Goal: Task Accomplishment & Management: Use online tool/utility

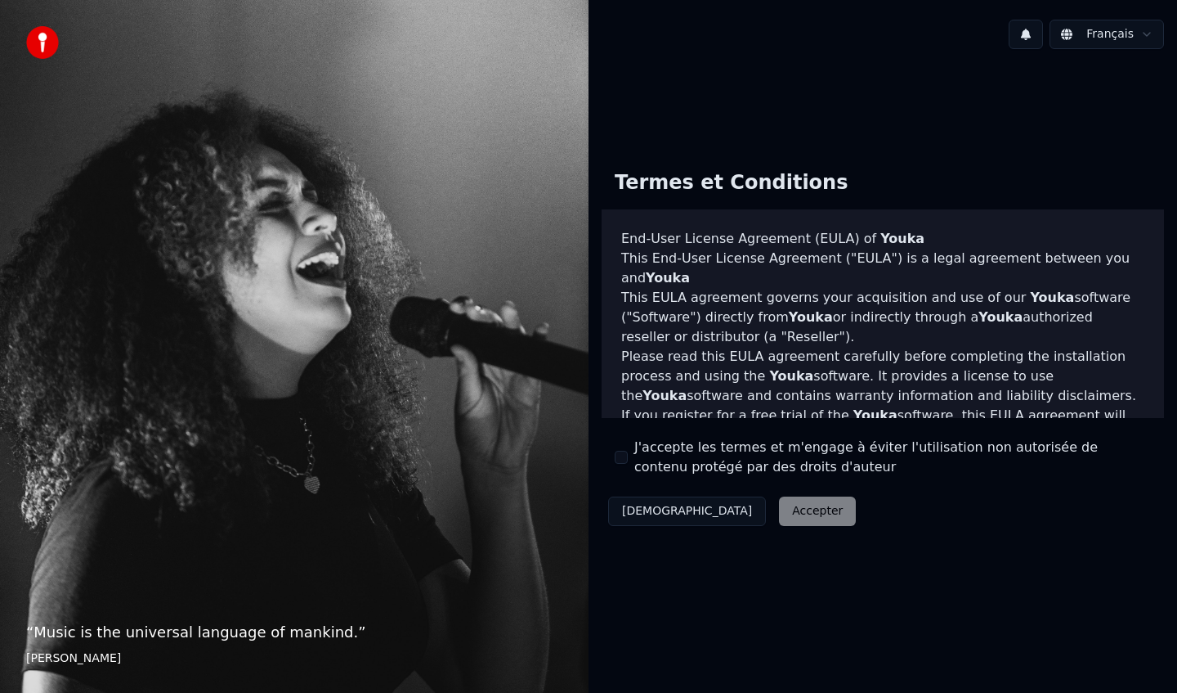
click at [622, 454] on button "J'accepte les termes et m'engage à éviter l'utilisation non autorisée de conten…" at bounding box center [621, 457] width 13 height 13
click at [779, 500] on button "Accepter" at bounding box center [817, 510] width 77 height 29
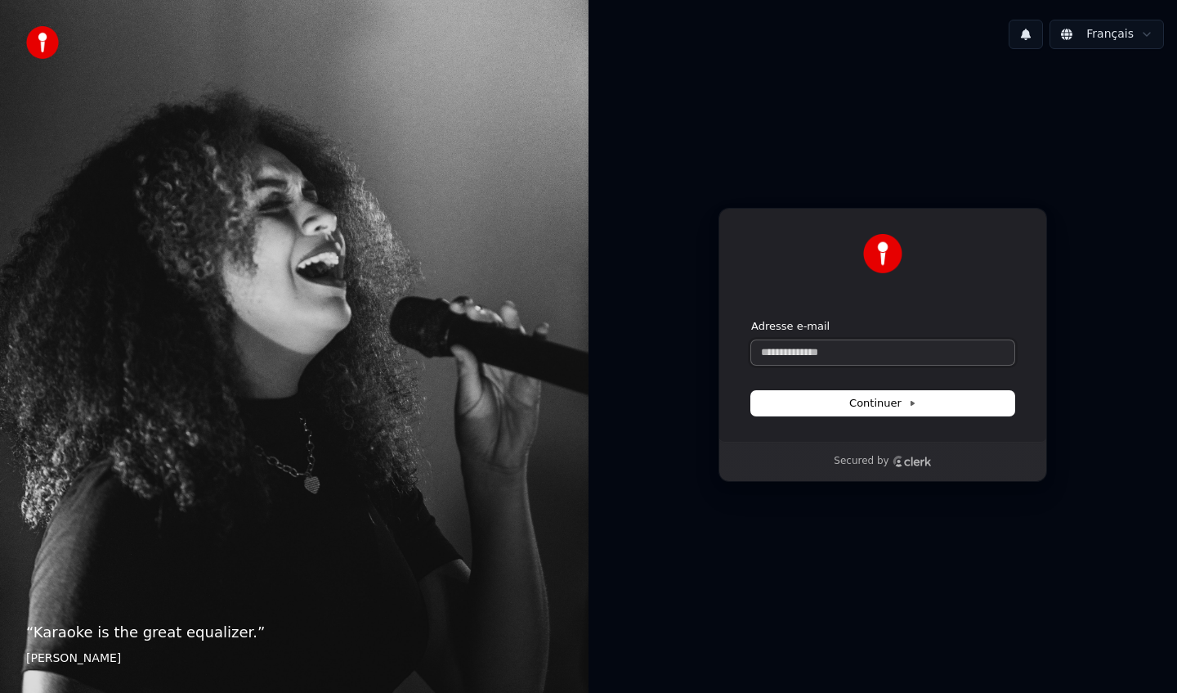
click at [784, 346] on input "Adresse e-mail" at bounding box center [882, 352] width 263 height 25
click at [868, 415] on div "**********" at bounding box center [883, 325] width 329 height 234
click at [877, 404] on span "Continuer" at bounding box center [883, 403] width 67 height 15
type input "**********"
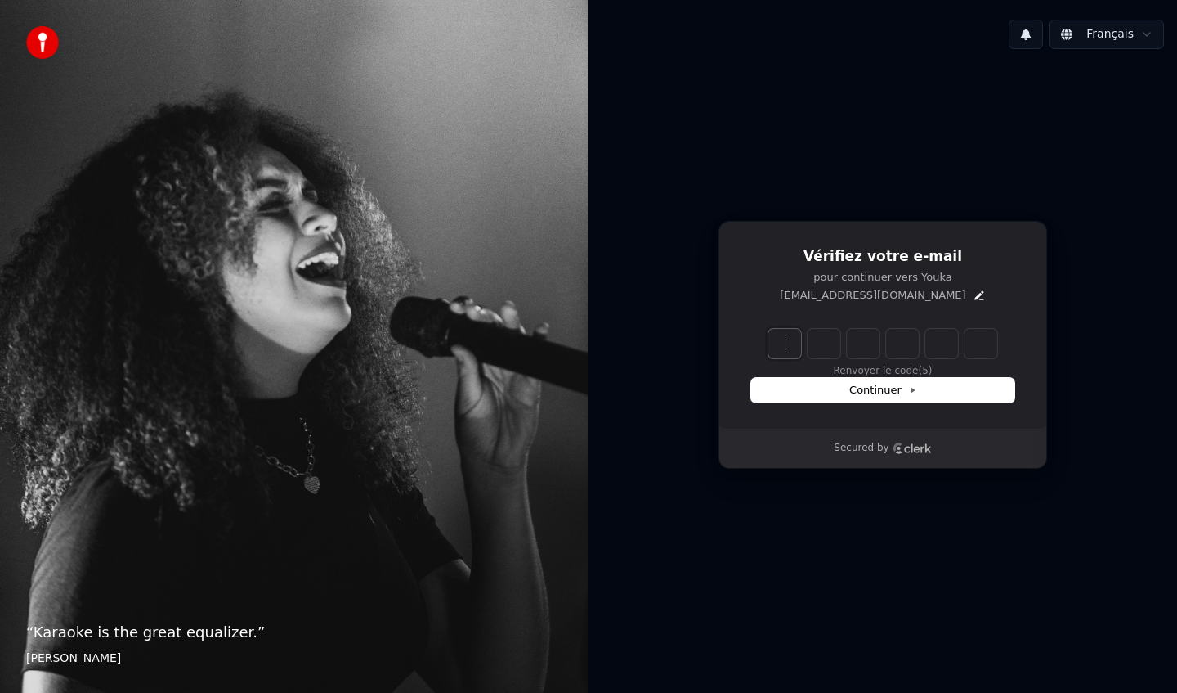
paste input "******"
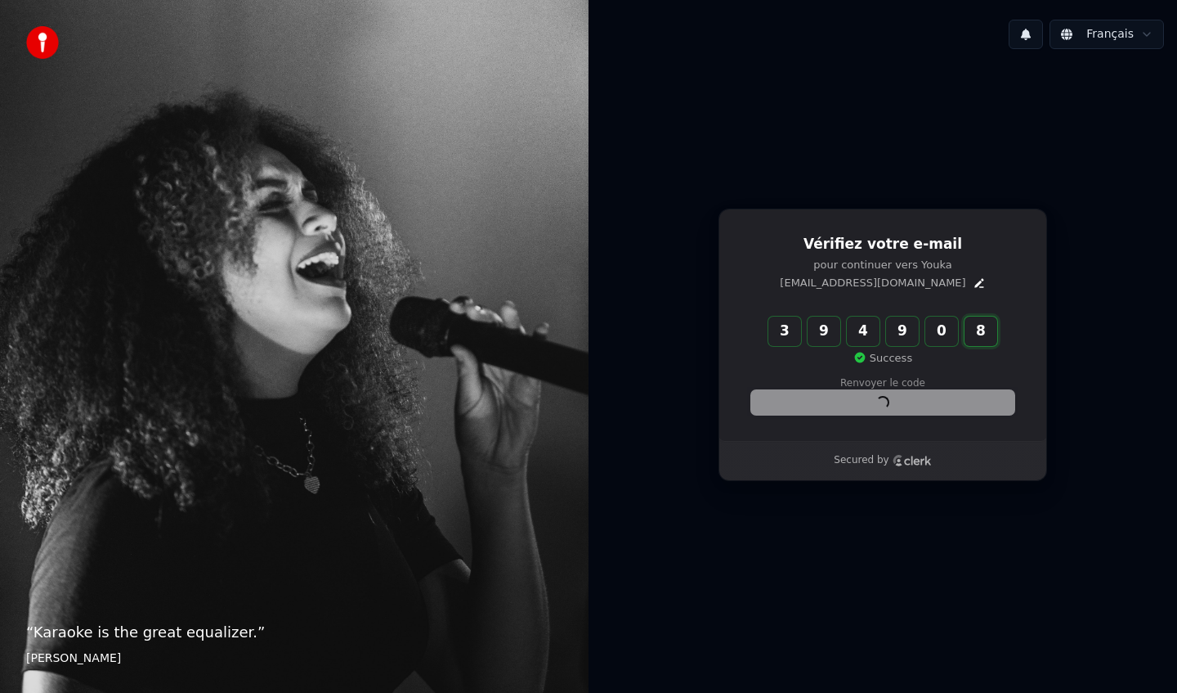
type input "******"
click at [819, 390] on div "Continuer" at bounding box center [882, 402] width 263 height 25
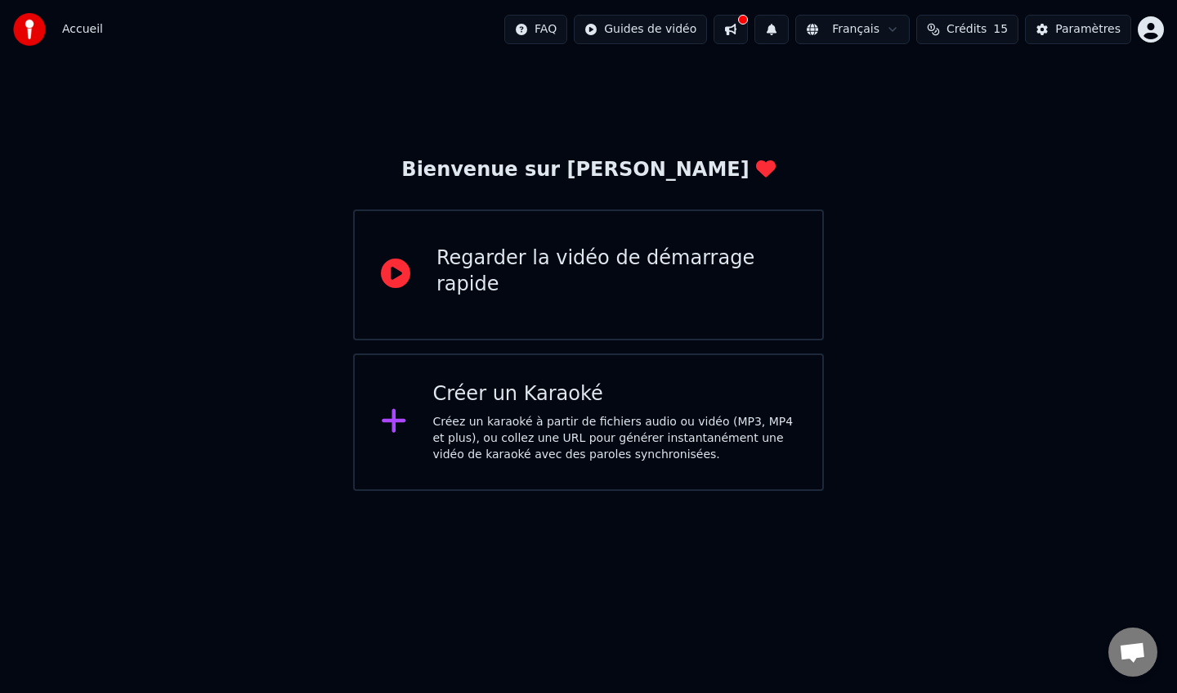
click at [724, 430] on div "Créez un karaoké à partir de fichiers audio ou vidéo (MP3, MP4 et plus), ou col…" at bounding box center [615, 438] width 364 height 49
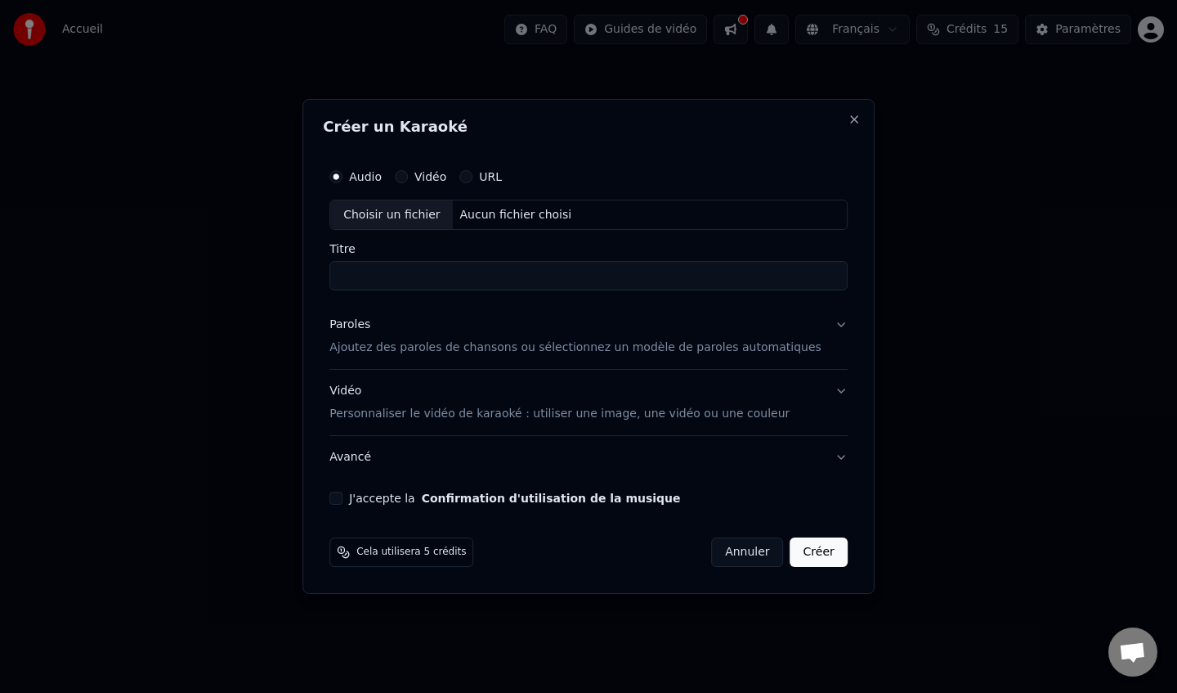
click at [442, 271] on input "Titre" at bounding box center [589, 276] width 518 height 29
click at [491, 212] on div "Aucun fichier choisi" at bounding box center [516, 215] width 125 height 16
click at [434, 267] on input "Titre" at bounding box center [589, 276] width 518 height 29
type input "**********"
click at [465, 352] on p "Ajoutez des paroles de chansons ou sélectionnez un modèle de paroles automatiqu…" at bounding box center [576, 348] width 492 height 16
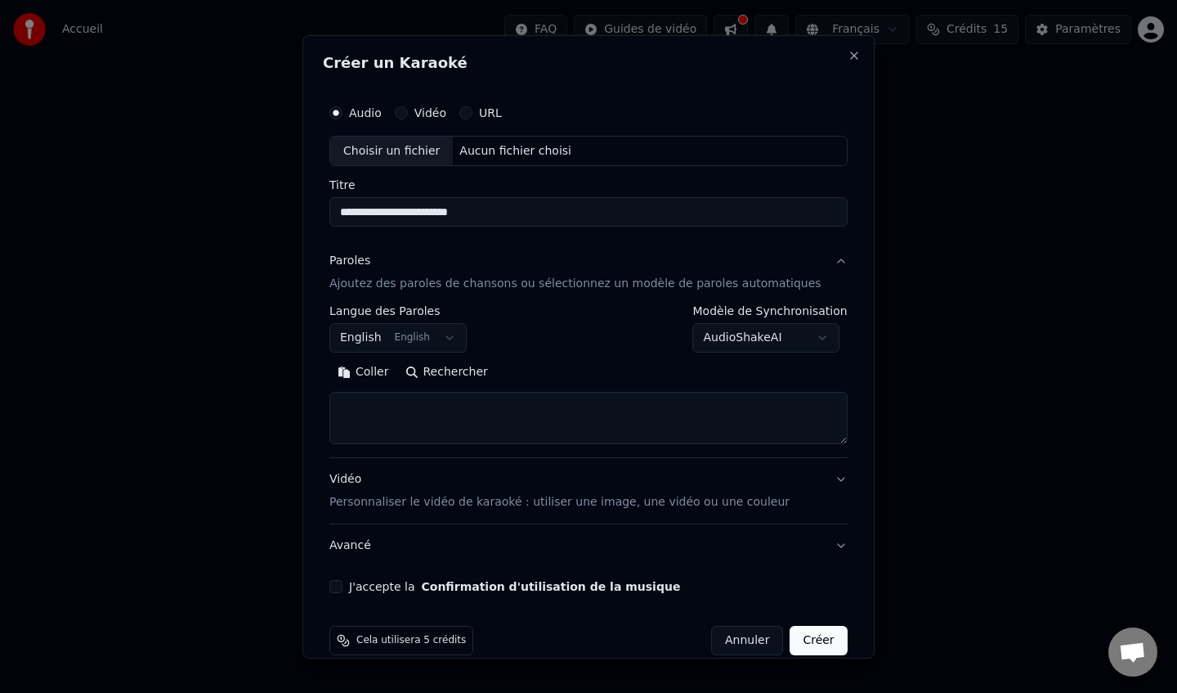
click at [492, 417] on textarea at bounding box center [589, 418] width 518 height 52
click at [454, 342] on button "English English" at bounding box center [398, 337] width 137 height 29
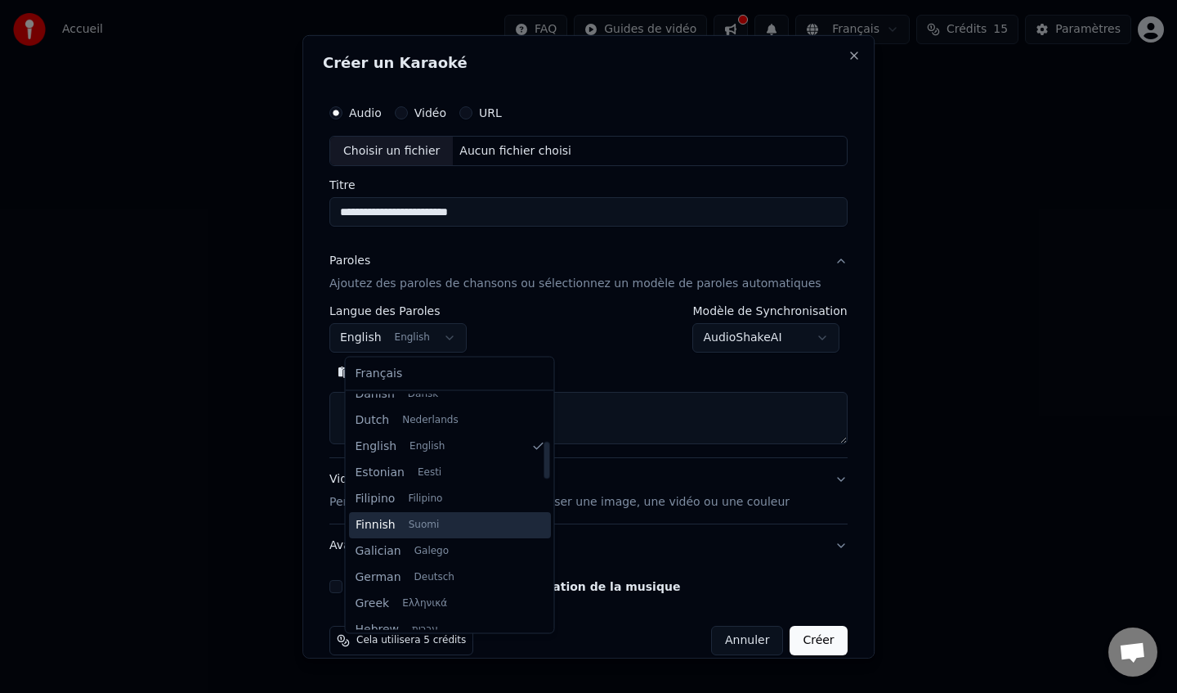
scroll to position [282, 0]
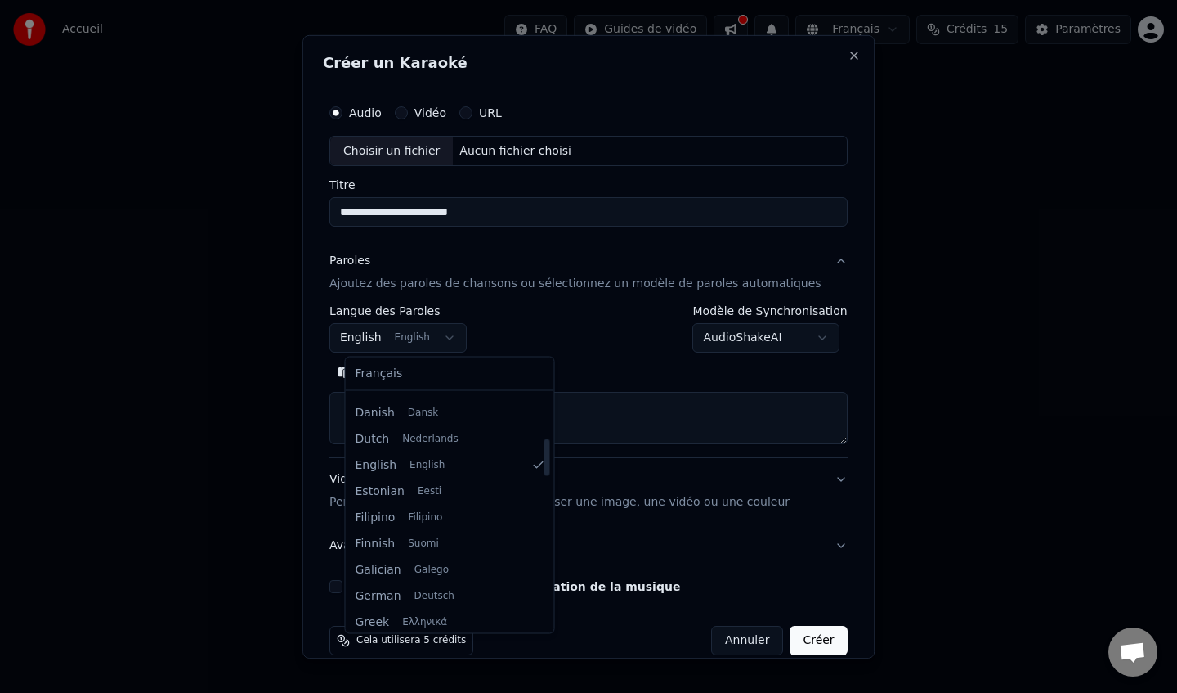
select select "**"
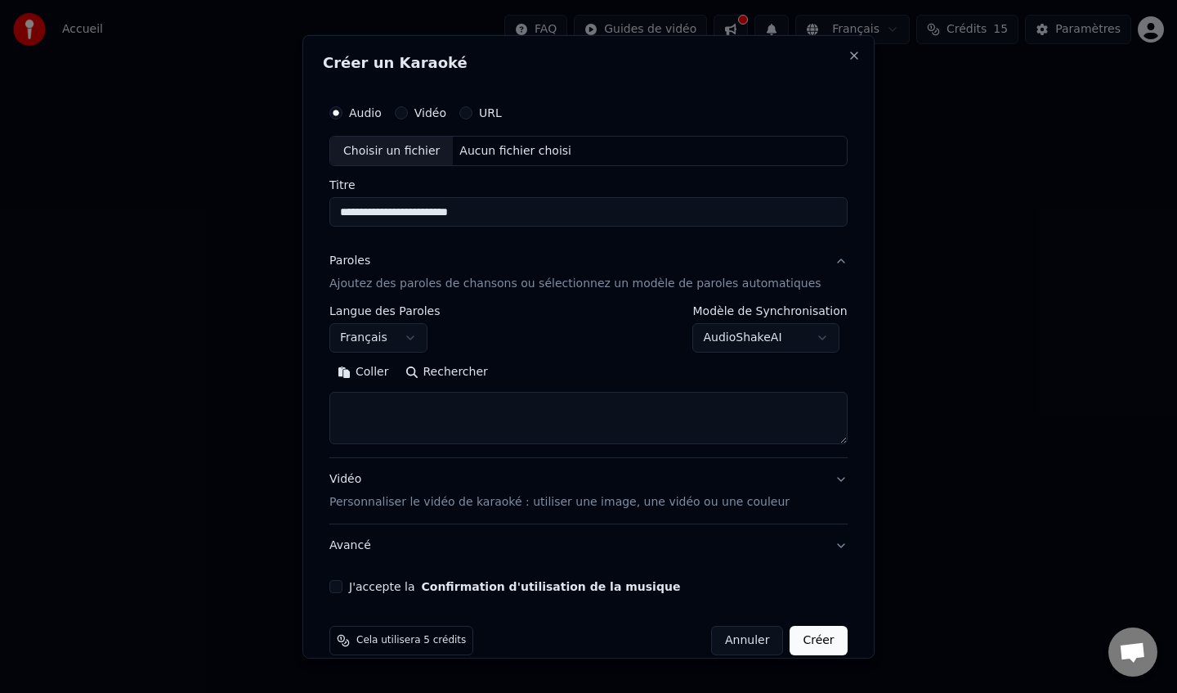
click at [487, 419] on textarea at bounding box center [589, 418] width 518 height 52
paste textarea "******"
type textarea "******"
paste textarea "**********"
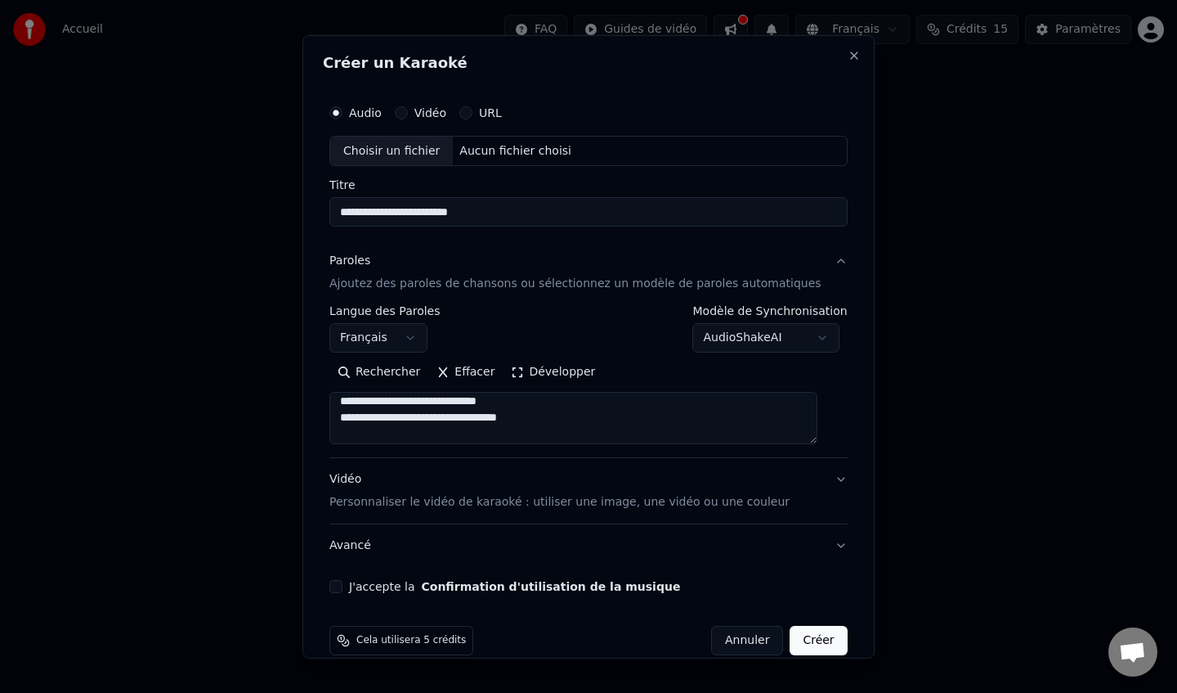
scroll to position [0, 0]
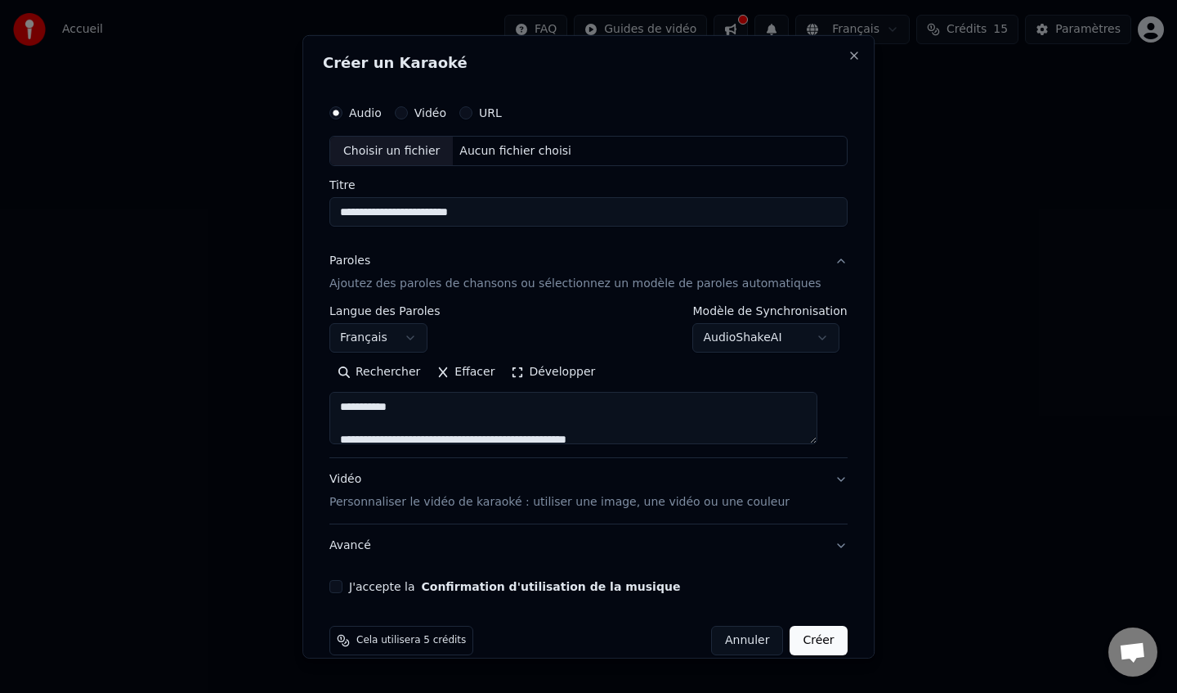
drag, startPoint x: 482, startPoint y: 412, endPoint x: 276, endPoint y: 405, distance: 205.4
click at [276, 407] on body "**********" at bounding box center [588, 245] width 1177 height 491
click at [352, 437] on textarea at bounding box center [574, 418] width 488 height 52
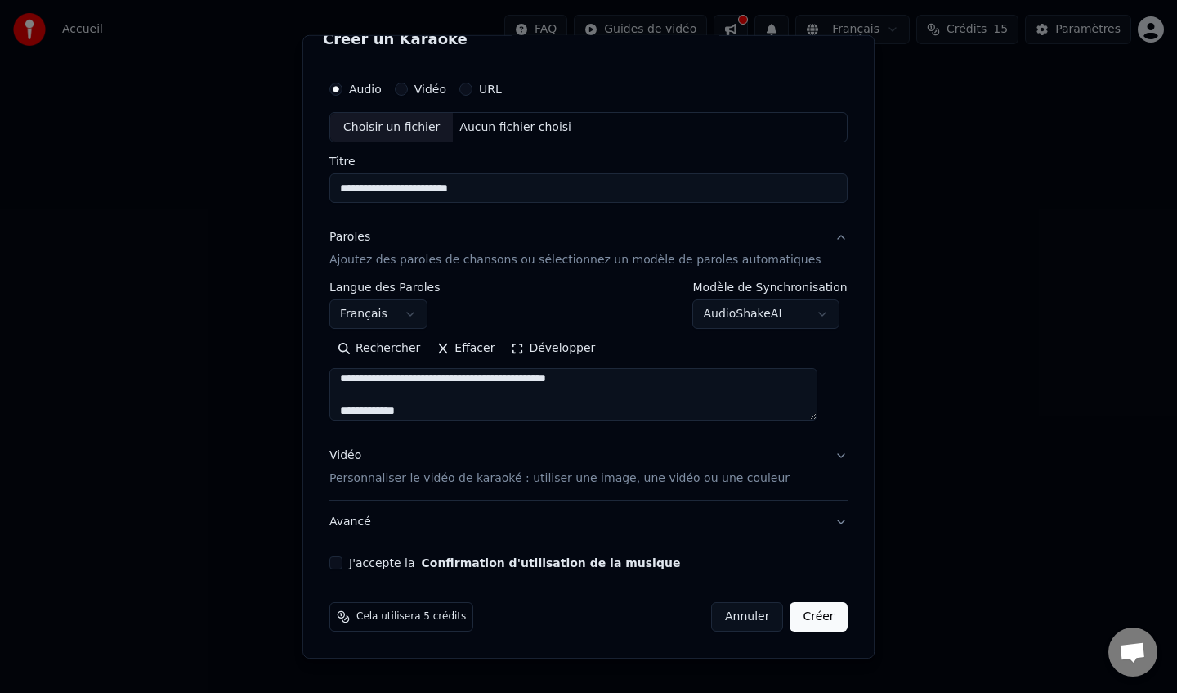
scroll to position [66, 0]
drag, startPoint x: 433, startPoint y: 397, endPoint x: 321, endPoint y: 397, distance: 112.0
click at [322, 397] on div "**********" at bounding box center [589, 345] width 572 height 623
drag, startPoint x: 418, startPoint y: 400, endPoint x: 307, endPoint y: 392, distance: 111.4
click at [307, 393] on body "**********" at bounding box center [588, 245] width 1177 height 491
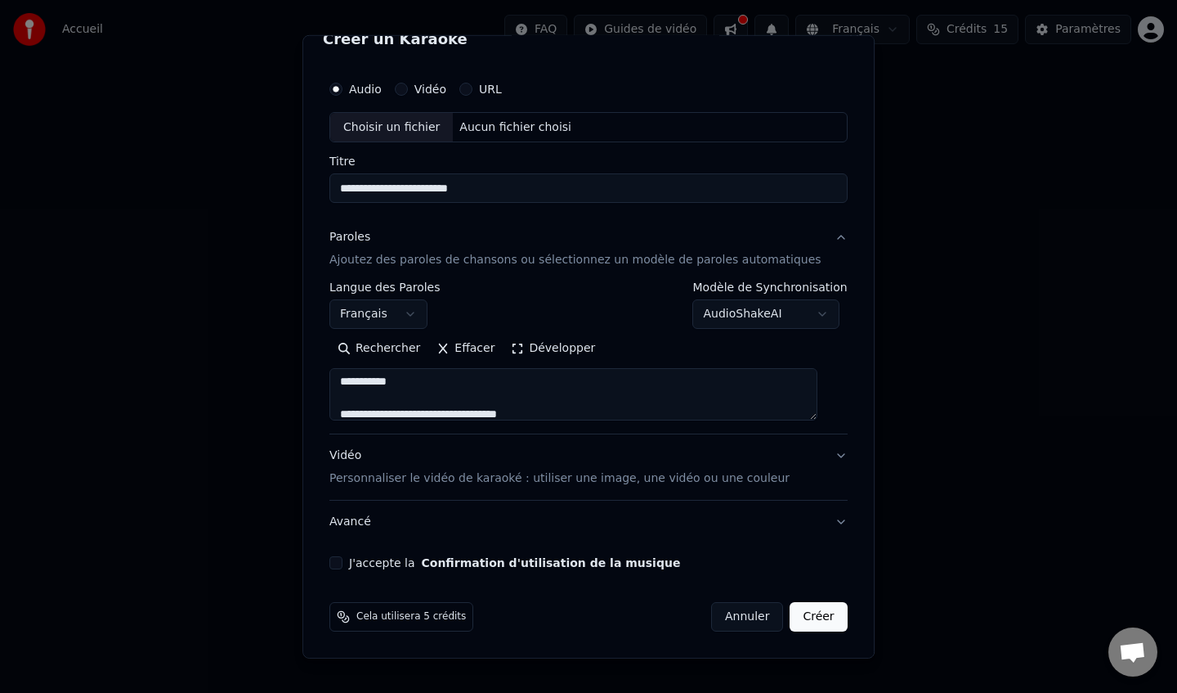
scroll to position [7, 0]
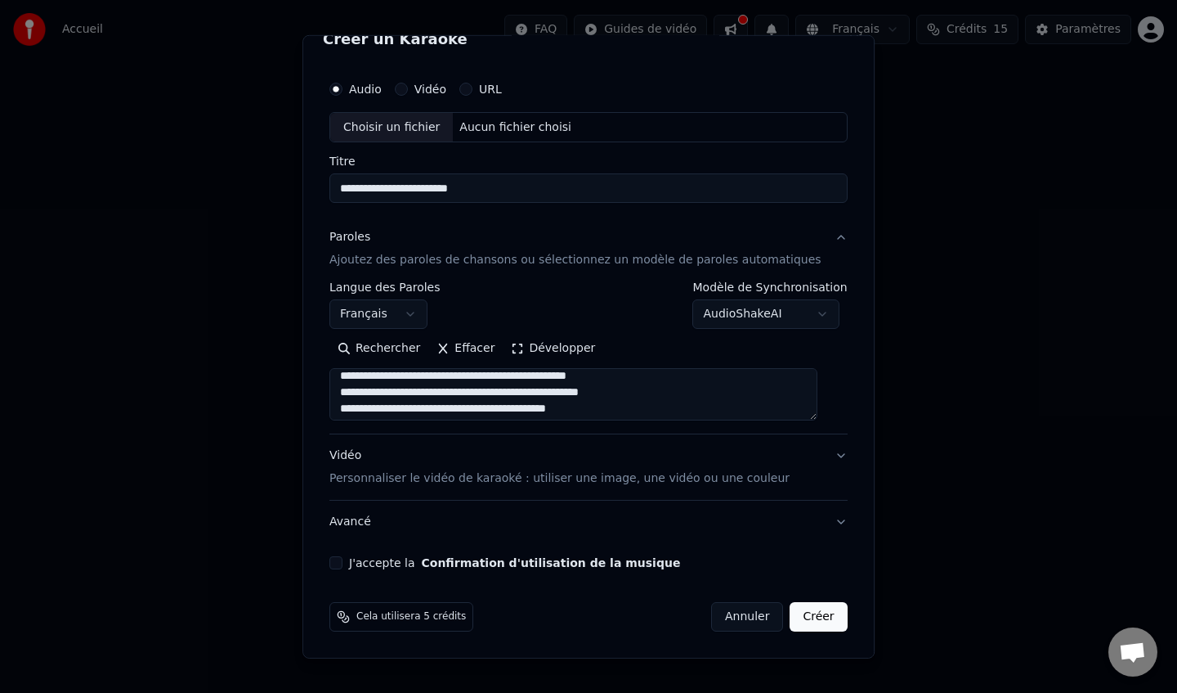
click at [459, 396] on textarea at bounding box center [574, 394] width 488 height 52
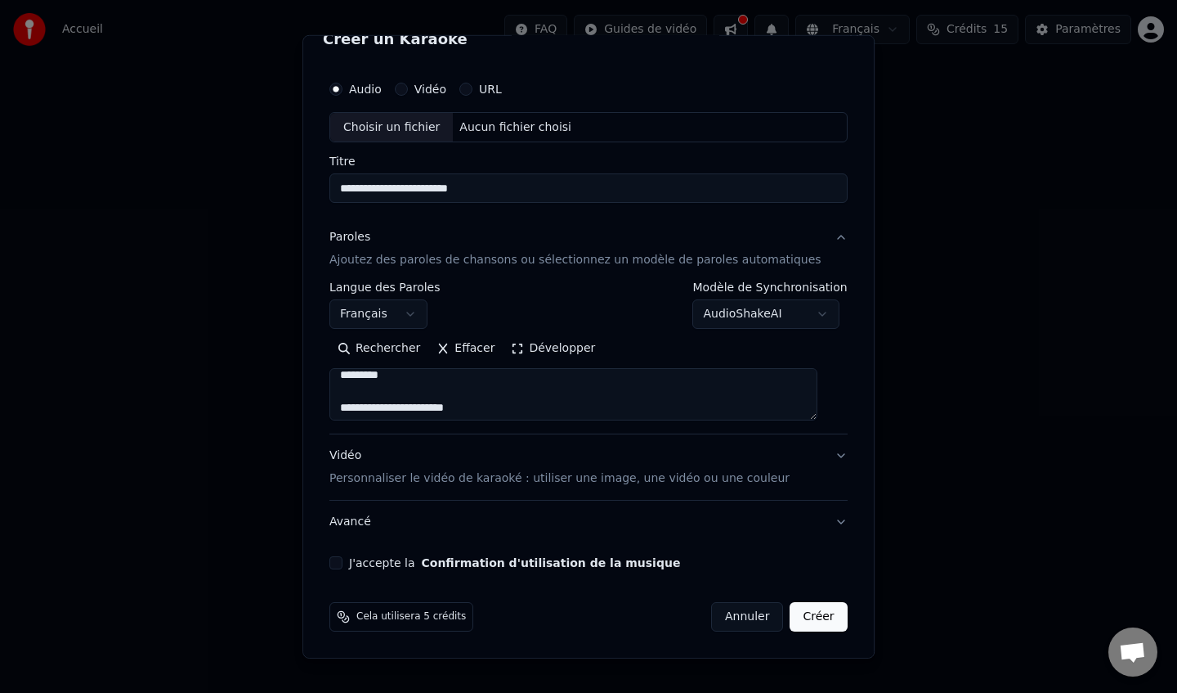
scroll to position [171, 0]
drag, startPoint x: 443, startPoint y: 387, endPoint x: 339, endPoint y: 373, distance: 104.8
click at [339, 373] on div "**********" at bounding box center [588, 320] width 531 height 510
drag, startPoint x: 502, startPoint y: 383, endPoint x: 512, endPoint y: 410, distance: 27.9
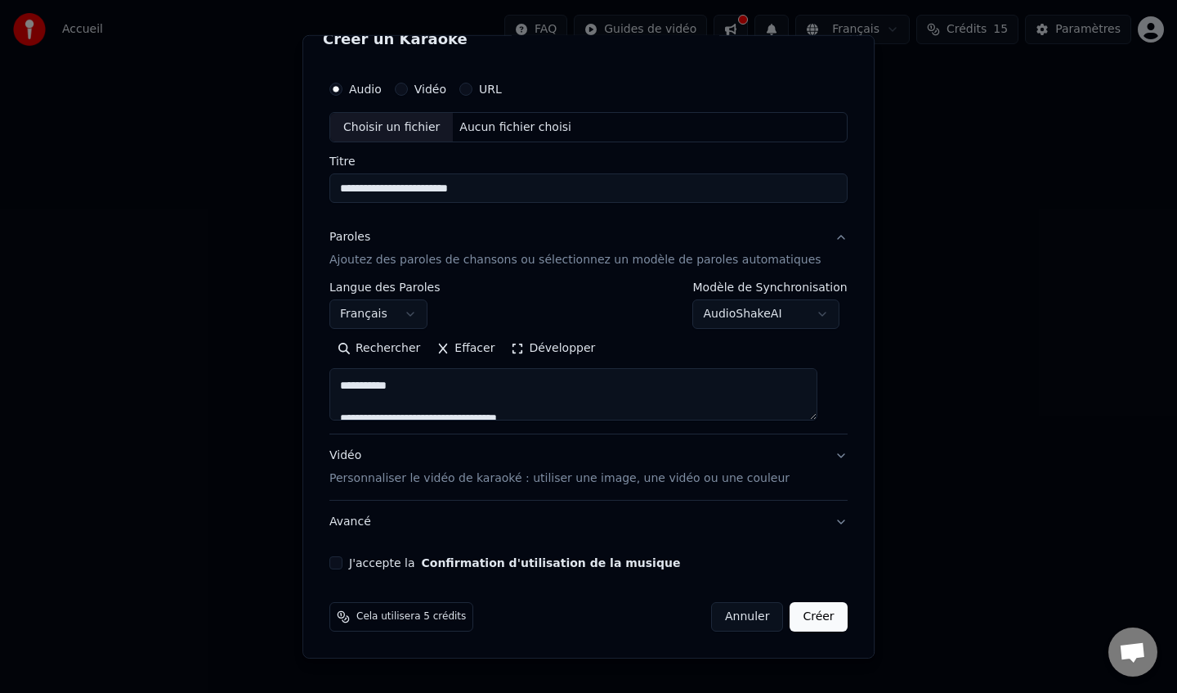
click at [513, 410] on textarea at bounding box center [574, 394] width 488 height 52
click at [513, 381] on textarea at bounding box center [574, 394] width 488 height 52
drag, startPoint x: 527, startPoint y: 404, endPoint x: 348, endPoint y: 378, distance: 181.0
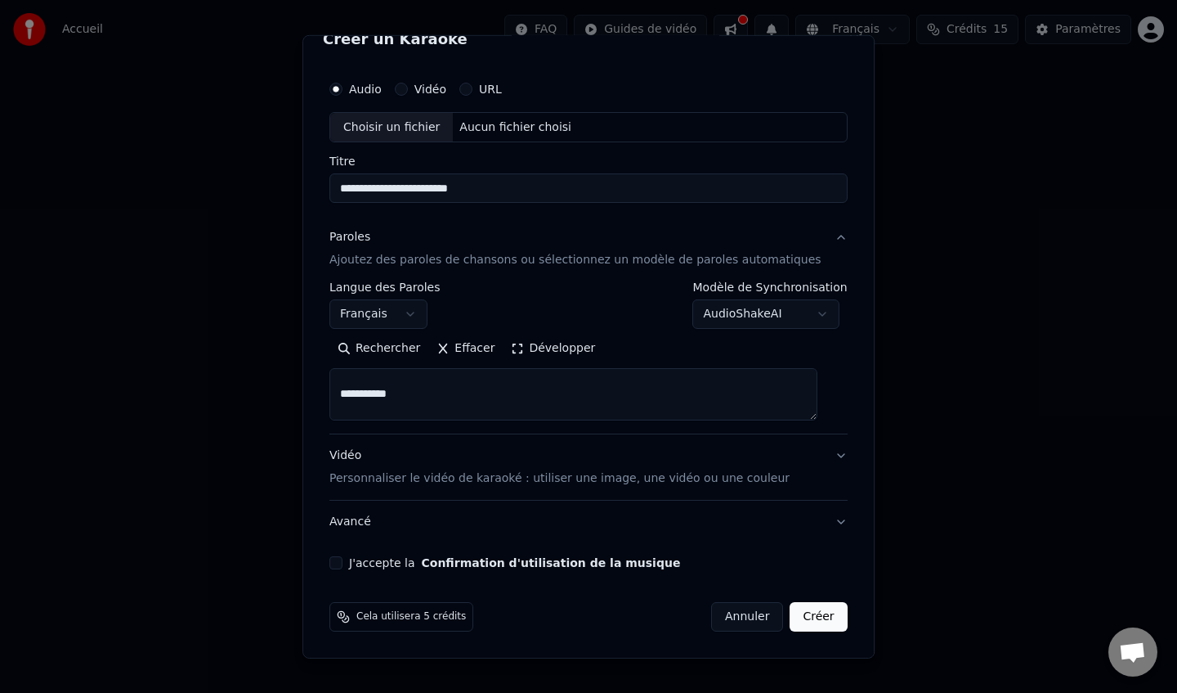
click at [348, 378] on textarea at bounding box center [574, 394] width 488 height 52
click at [432, 380] on textarea at bounding box center [574, 394] width 488 height 52
drag, startPoint x: 423, startPoint y: 401, endPoint x: 352, endPoint y: 381, distance: 74.0
click at [352, 381] on textarea at bounding box center [574, 394] width 488 height 52
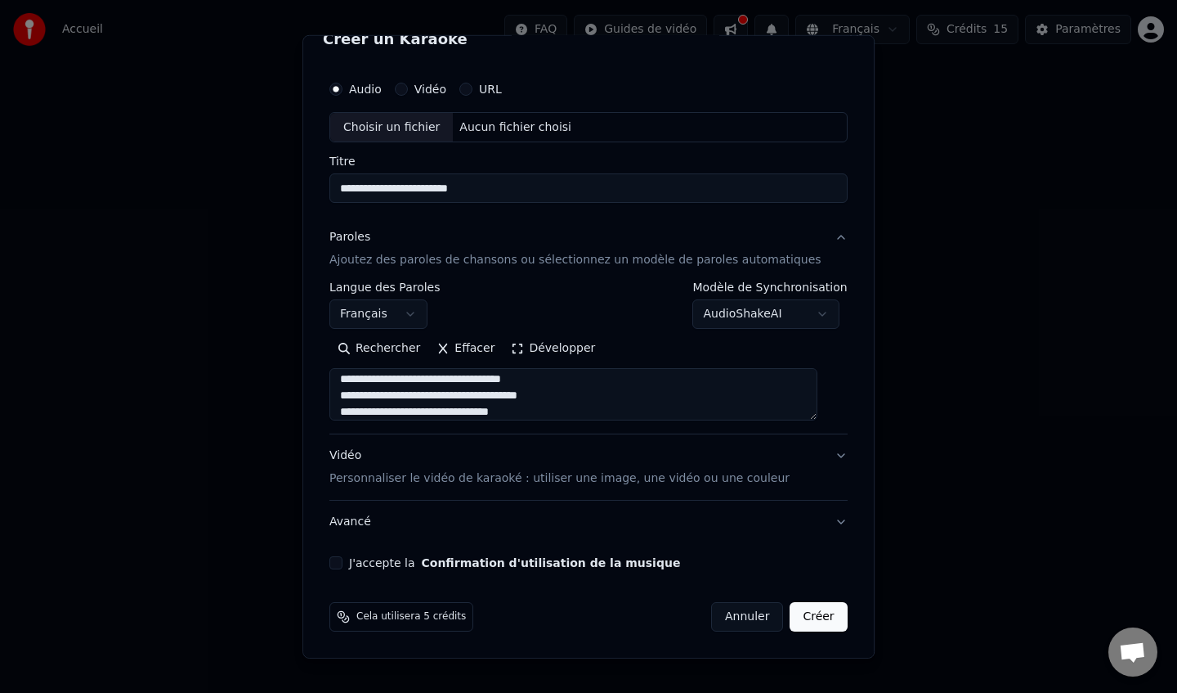
scroll to position [383, 0]
click at [616, 411] on textarea at bounding box center [574, 394] width 488 height 52
click at [590, 366] on div "Rechercher Effacer Développer" at bounding box center [589, 377] width 518 height 85
click at [605, 373] on textarea at bounding box center [574, 394] width 488 height 52
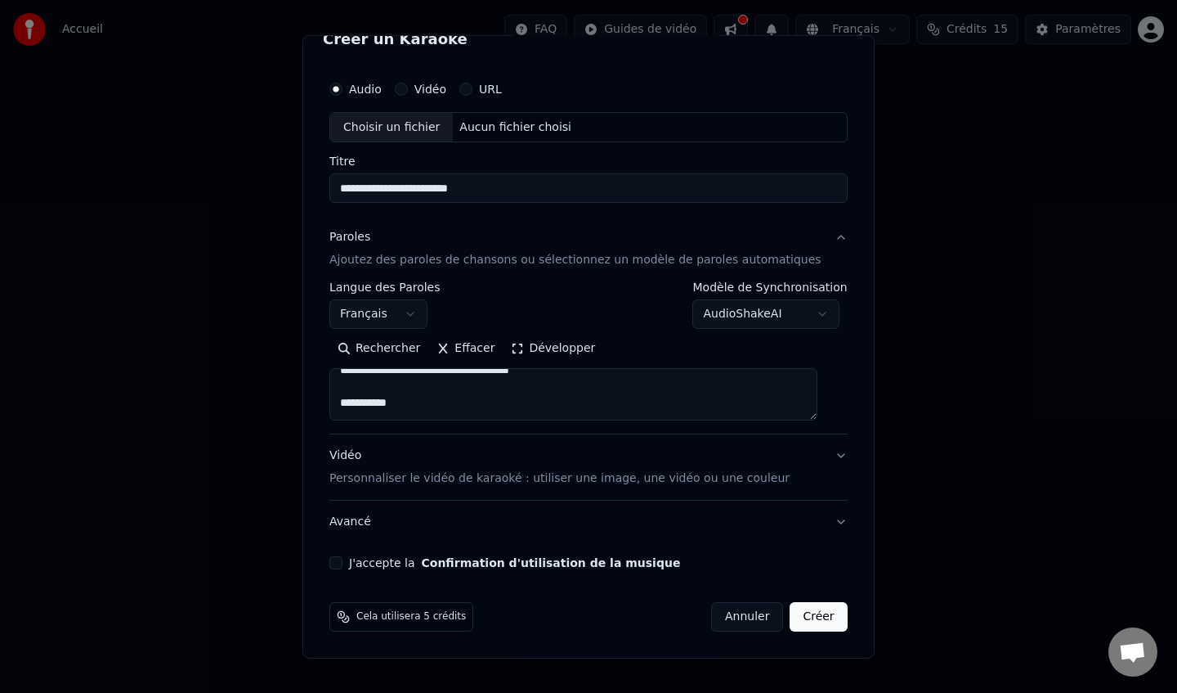
scroll to position [449, 0]
click at [444, 400] on textarea at bounding box center [574, 394] width 488 height 52
drag, startPoint x: 419, startPoint y: 388, endPoint x: 342, endPoint y: 387, distance: 77.7
click at [341, 388] on div "**********" at bounding box center [588, 320] width 531 height 510
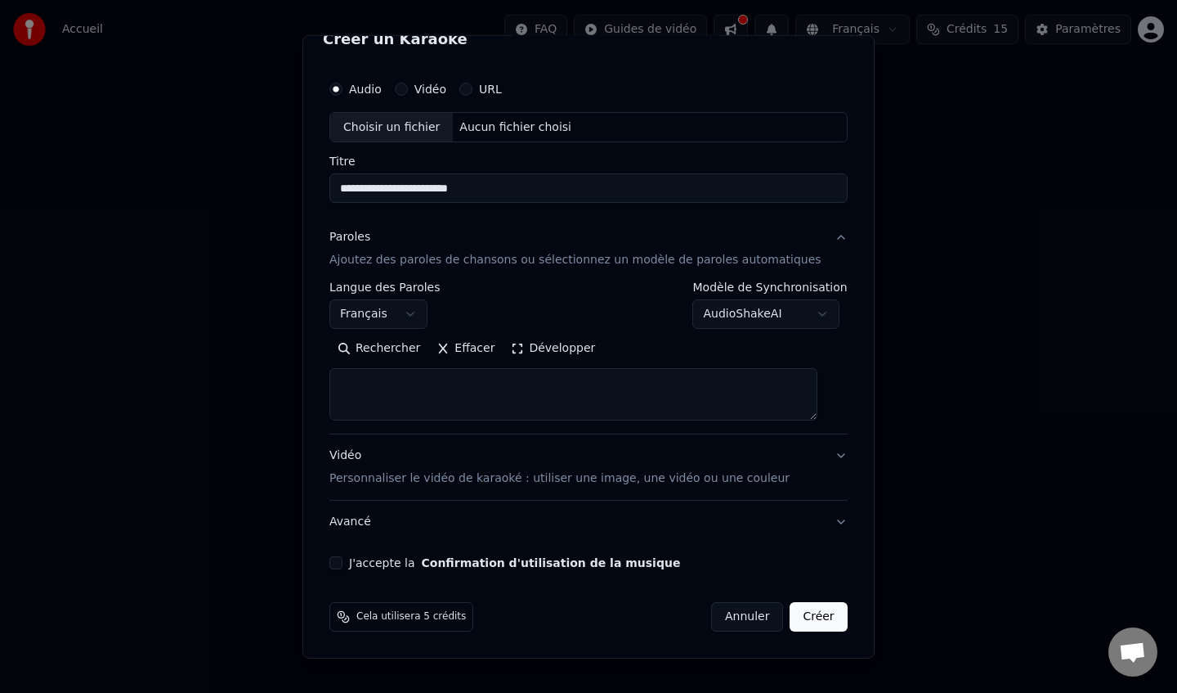
click at [395, 394] on textarea at bounding box center [574, 394] width 488 height 52
click at [563, 370] on textarea at bounding box center [574, 394] width 488 height 52
drag, startPoint x: 515, startPoint y: 383, endPoint x: 349, endPoint y: 396, distance: 166.5
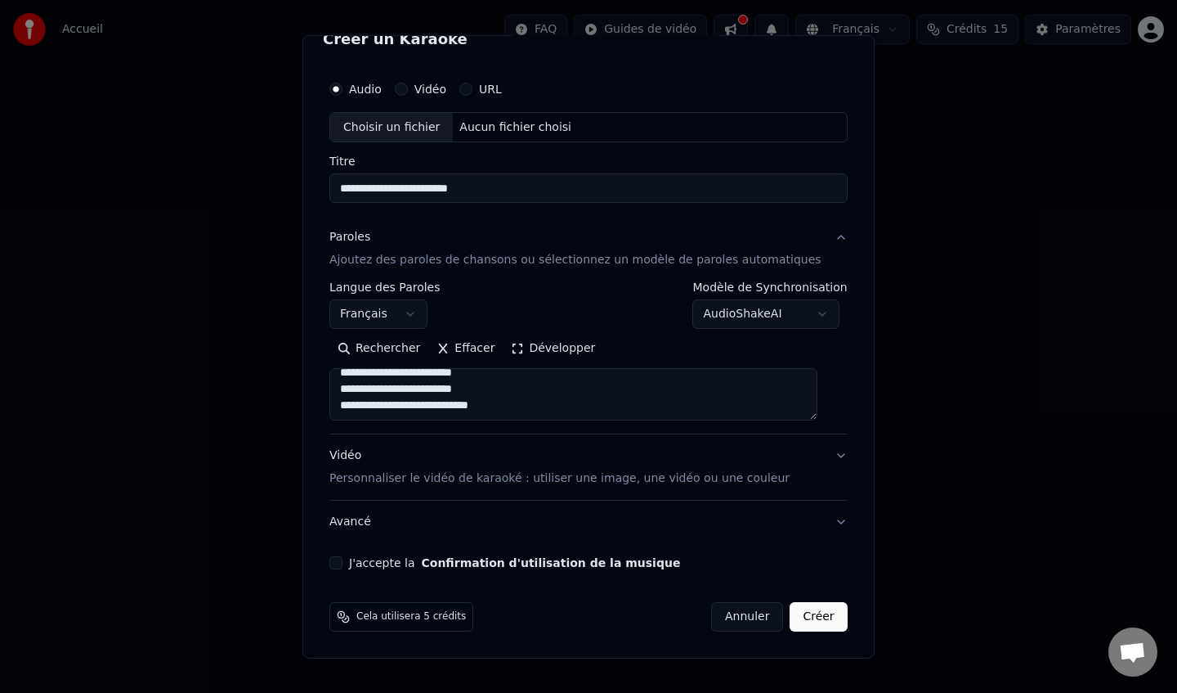
click at [349, 397] on textarea at bounding box center [574, 394] width 488 height 52
click at [442, 403] on textarea at bounding box center [574, 394] width 488 height 52
click at [501, 407] on textarea at bounding box center [574, 394] width 488 height 52
click at [464, 399] on textarea at bounding box center [574, 394] width 488 height 52
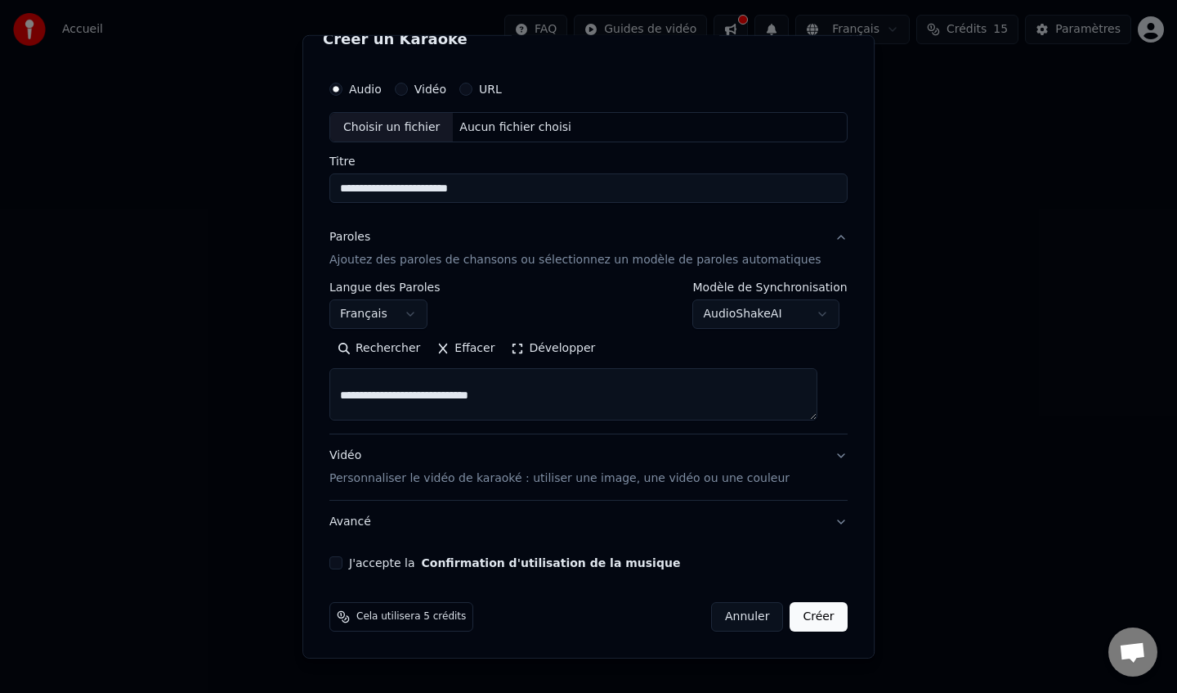
click at [465, 399] on textarea at bounding box center [574, 394] width 488 height 52
click at [513, 409] on textarea at bounding box center [574, 394] width 488 height 52
click at [491, 401] on textarea at bounding box center [574, 394] width 488 height 52
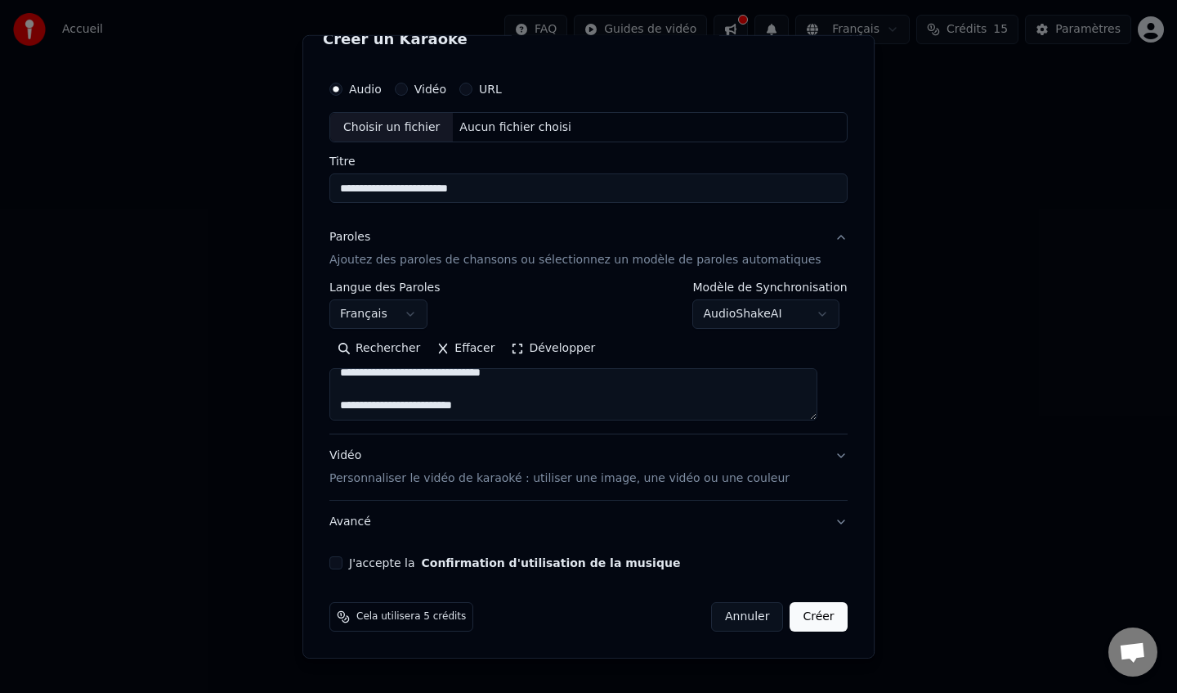
click at [491, 401] on textarea at bounding box center [574, 394] width 488 height 52
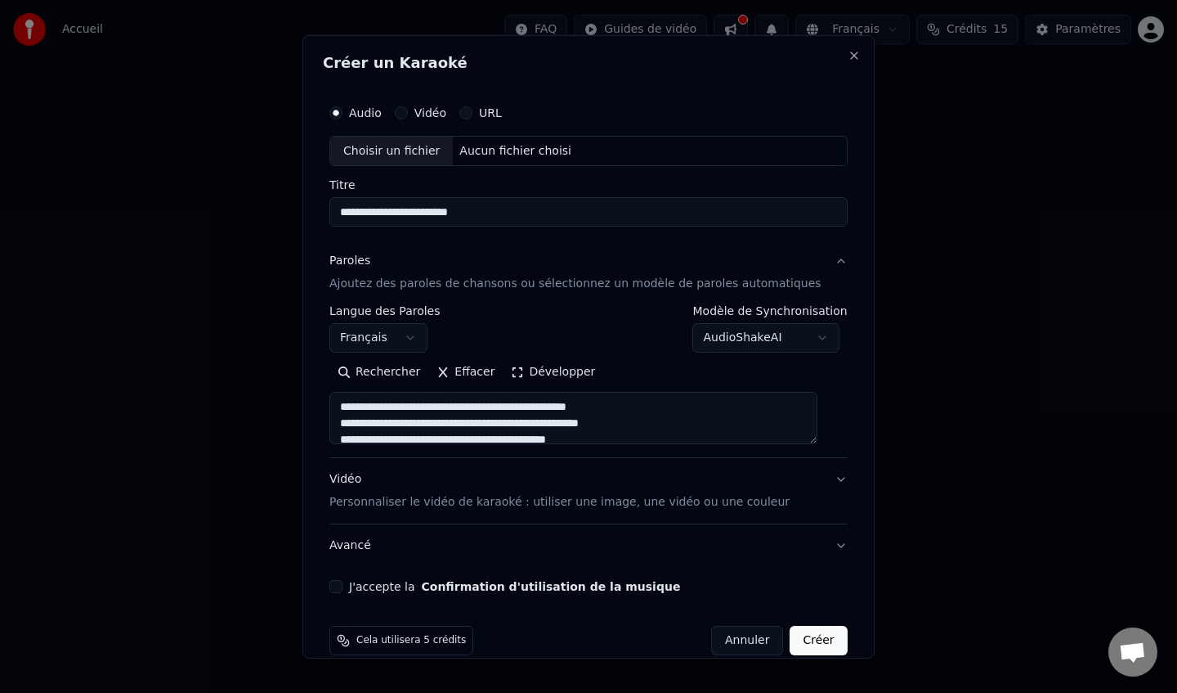
scroll to position [24, 0]
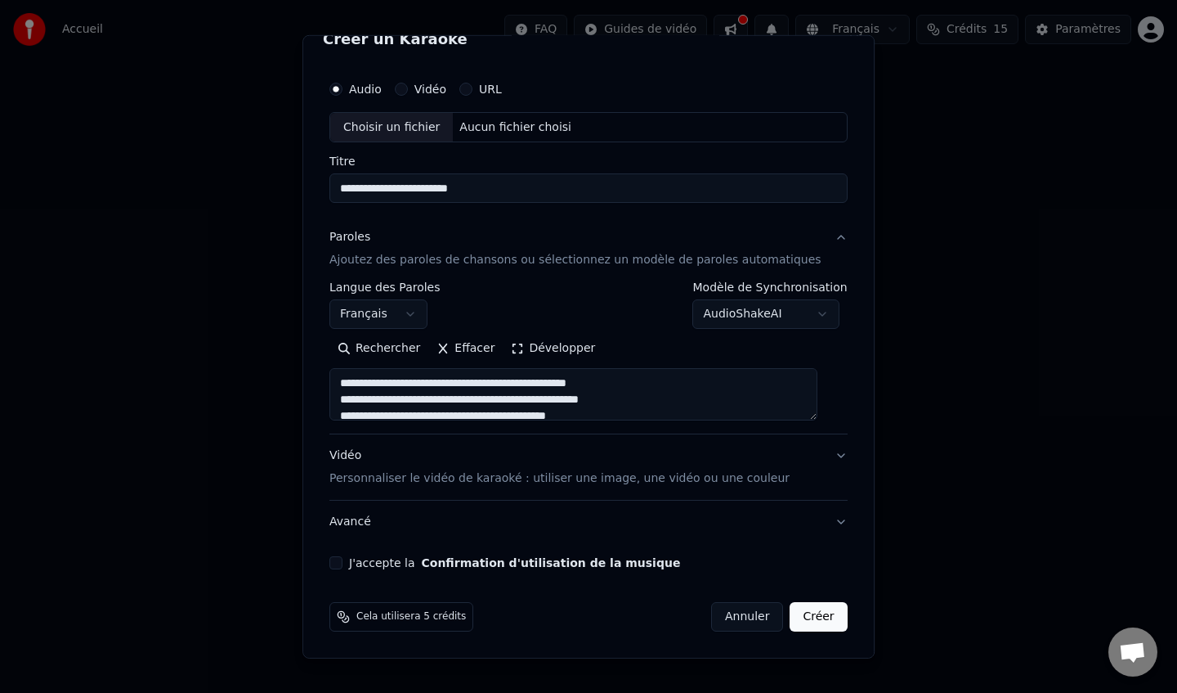
type textarea "**********"
click at [541, 479] on p "Personnaliser le vidéo de karaoké : utiliser une image, une vidéo ou une couleur" at bounding box center [560, 478] width 460 height 16
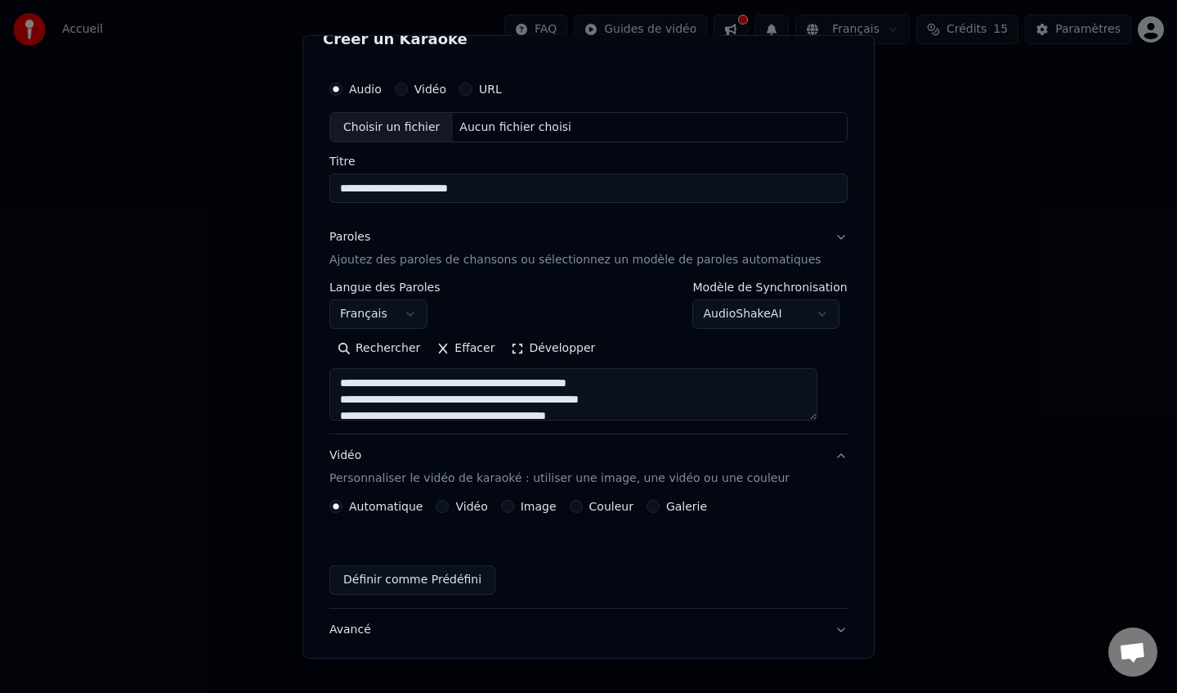
scroll to position [0, 0]
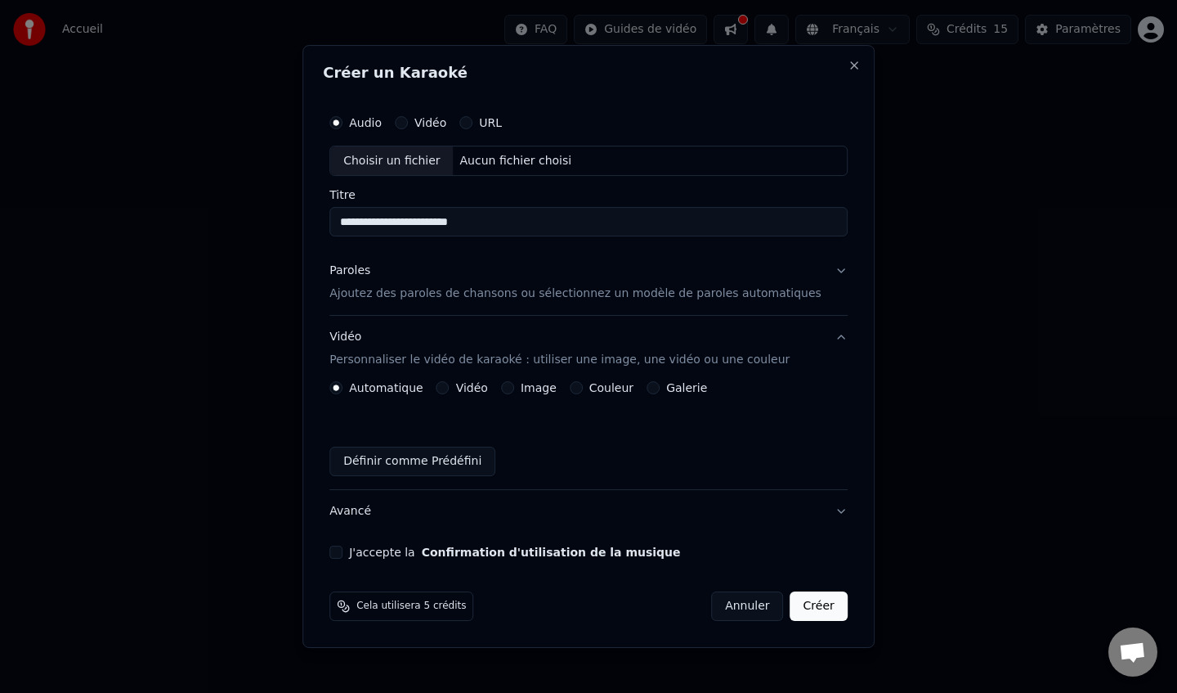
click at [531, 386] on label "Image" at bounding box center [539, 387] width 36 height 11
click at [514, 386] on button "Image" at bounding box center [507, 387] width 13 height 13
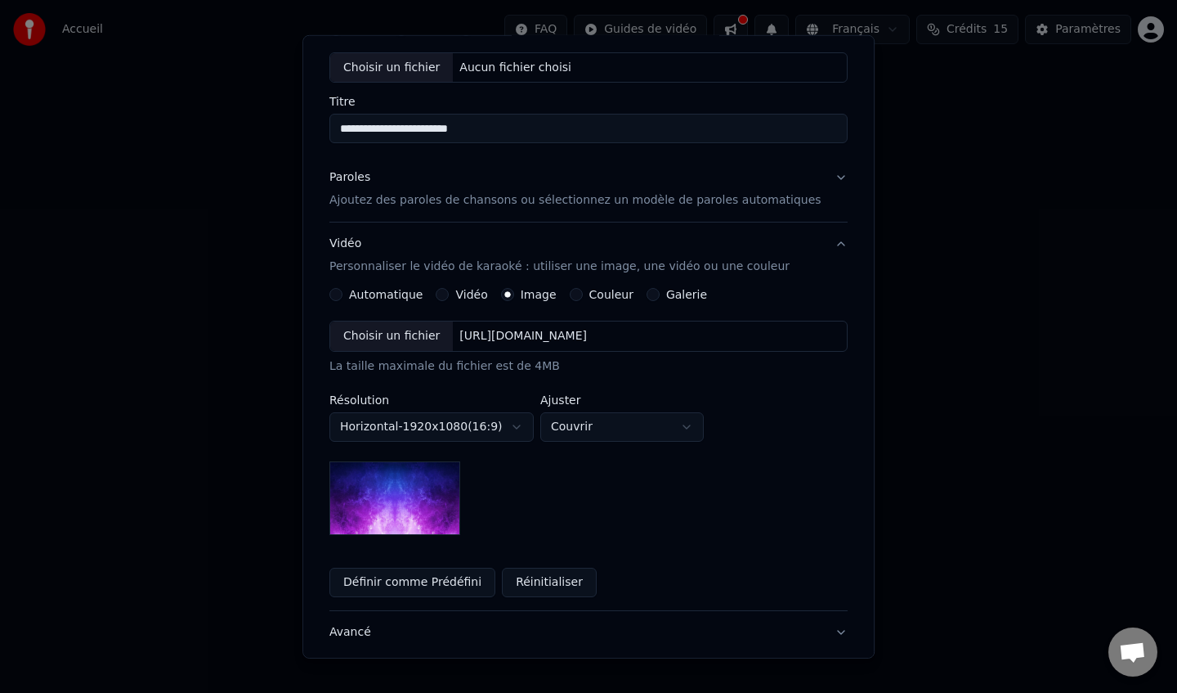
scroll to position [84, 0]
click at [445, 509] on img at bounding box center [395, 497] width 131 height 74
click at [495, 441] on div "**********" at bounding box center [589, 427] width 518 height 214
click at [590, 427] on body "**********" at bounding box center [588, 245] width 1177 height 491
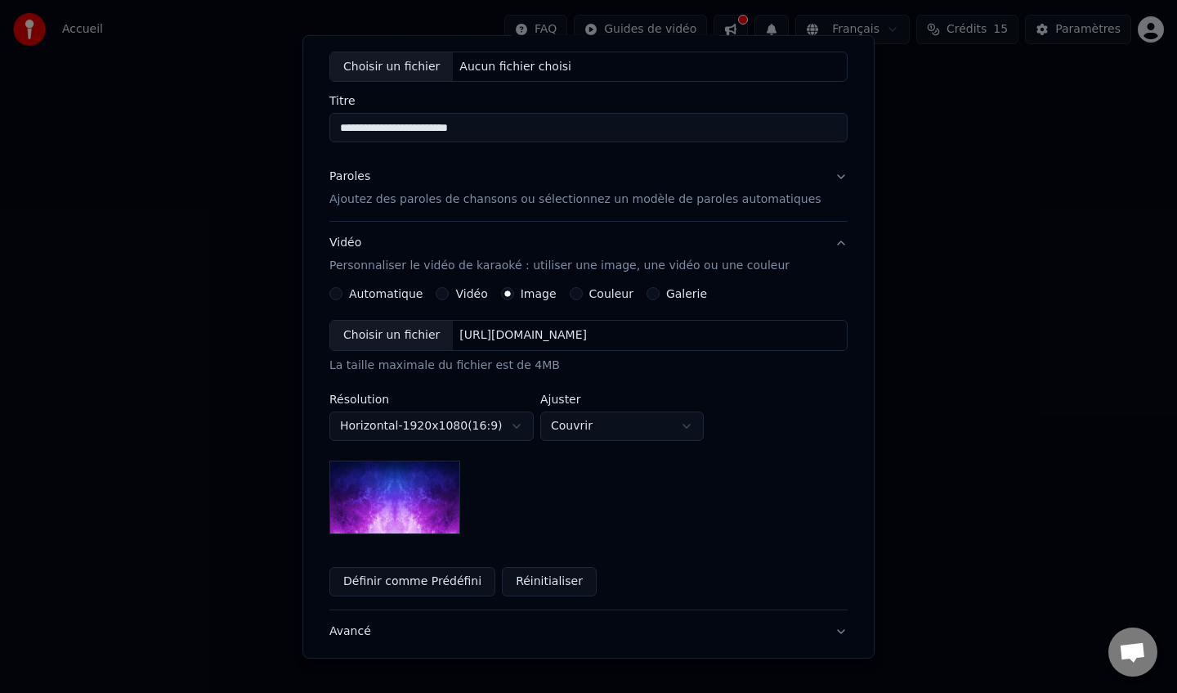
click at [590, 427] on body "**********" at bounding box center [588, 245] width 1177 height 491
select select "****"
click at [594, 338] on div "https://imagedelivery.net/jkI57_JBx8hWPzcSI-uF5w/c7639807-3f76-4ea5-9112-66e75e…" at bounding box center [524, 335] width 141 height 16
click at [476, 298] on label "Vidéo" at bounding box center [472, 293] width 32 height 11
click at [450, 298] on button "Vidéo" at bounding box center [443, 293] width 13 height 13
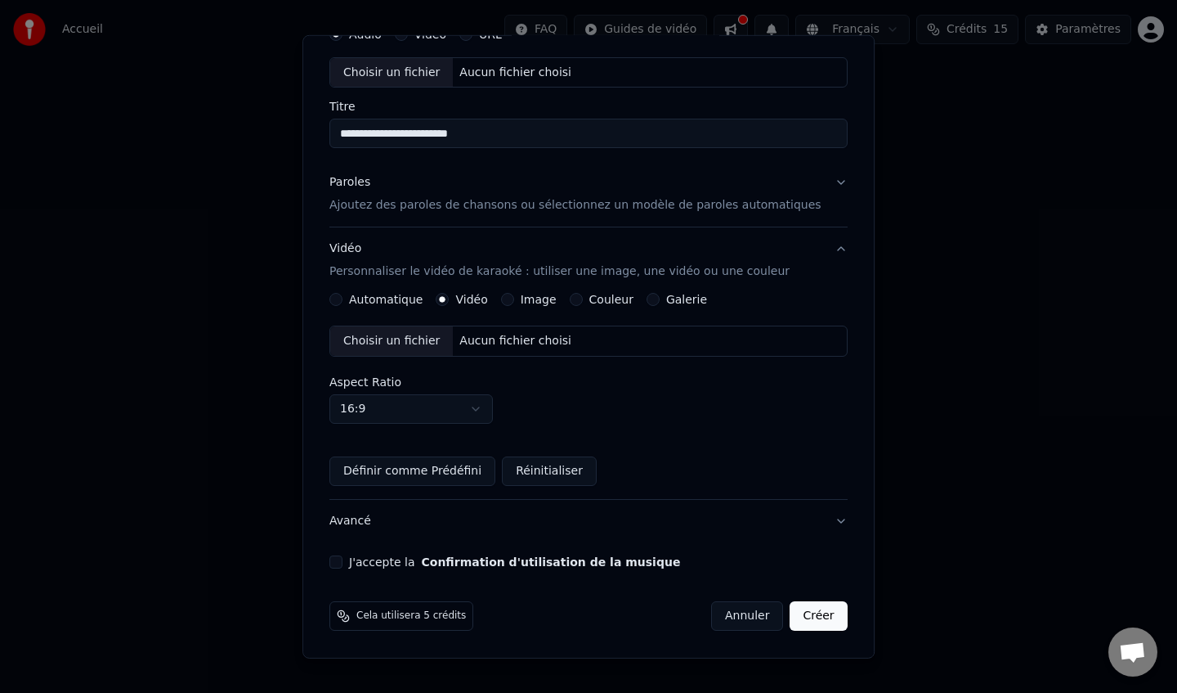
scroll to position [78, 0]
click at [616, 302] on label "Couleur" at bounding box center [612, 299] width 44 height 11
click at [583, 302] on button "Couleur" at bounding box center [576, 300] width 13 height 13
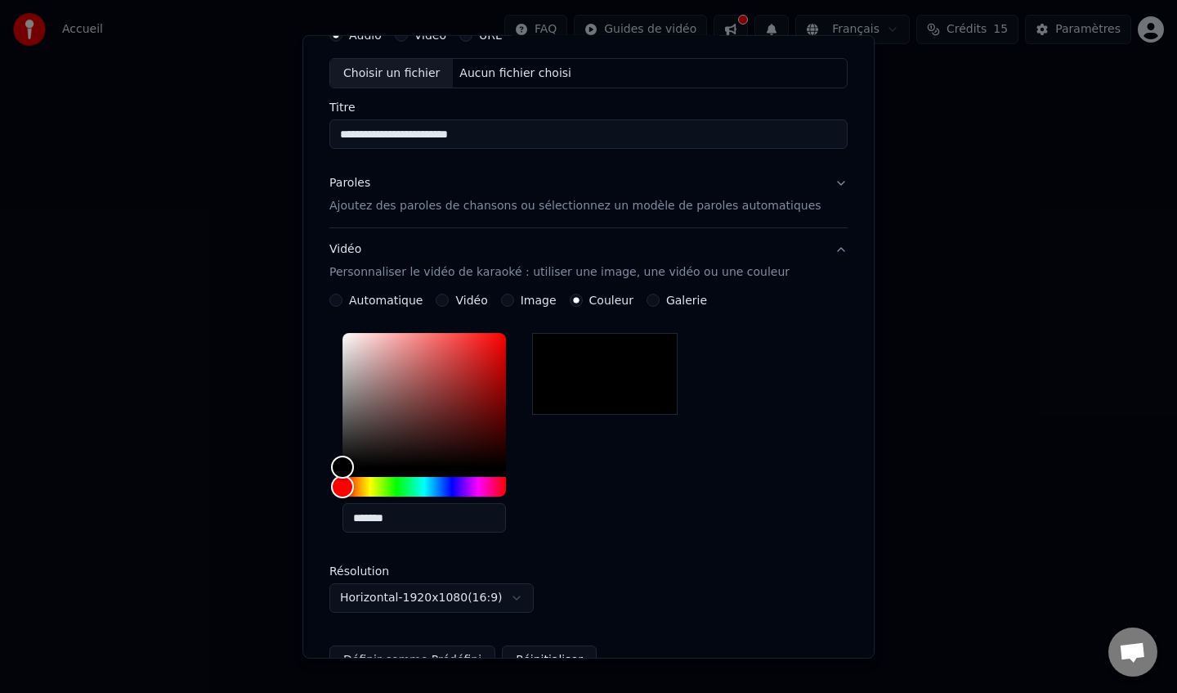
click at [672, 298] on label "Galerie" at bounding box center [686, 299] width 41 height 11
click at [660, 298] on button "Galerie" at bounding box center [653, 300] width 13 height 13
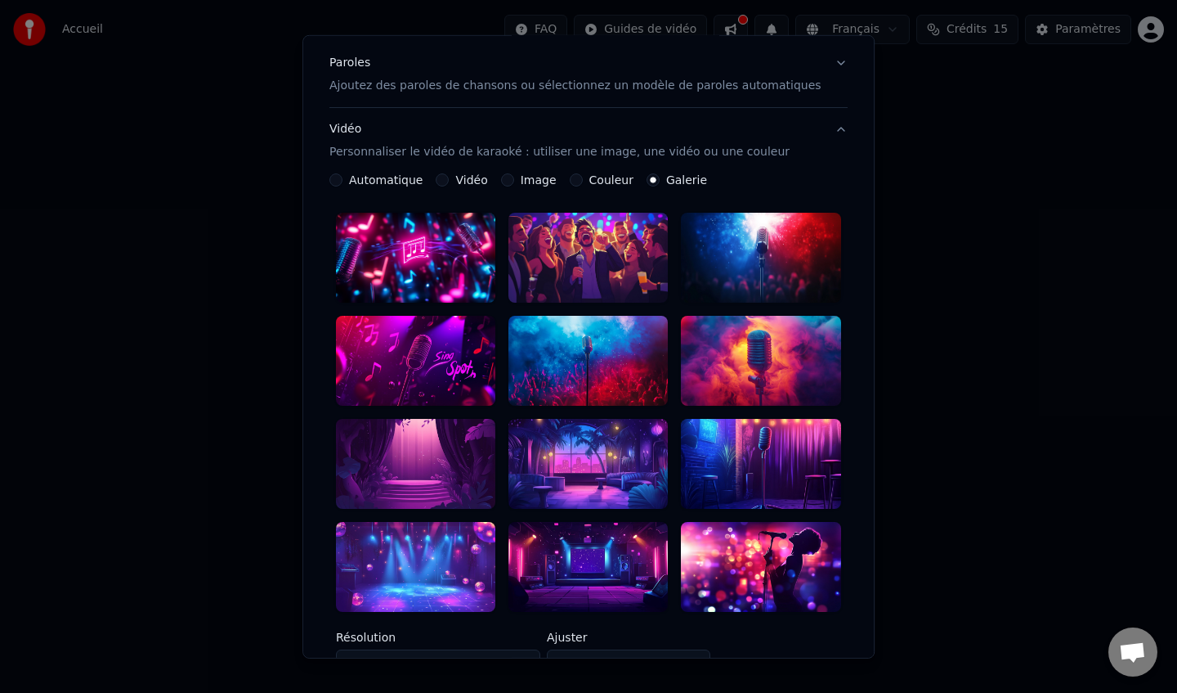
scroll to position [107, 0]
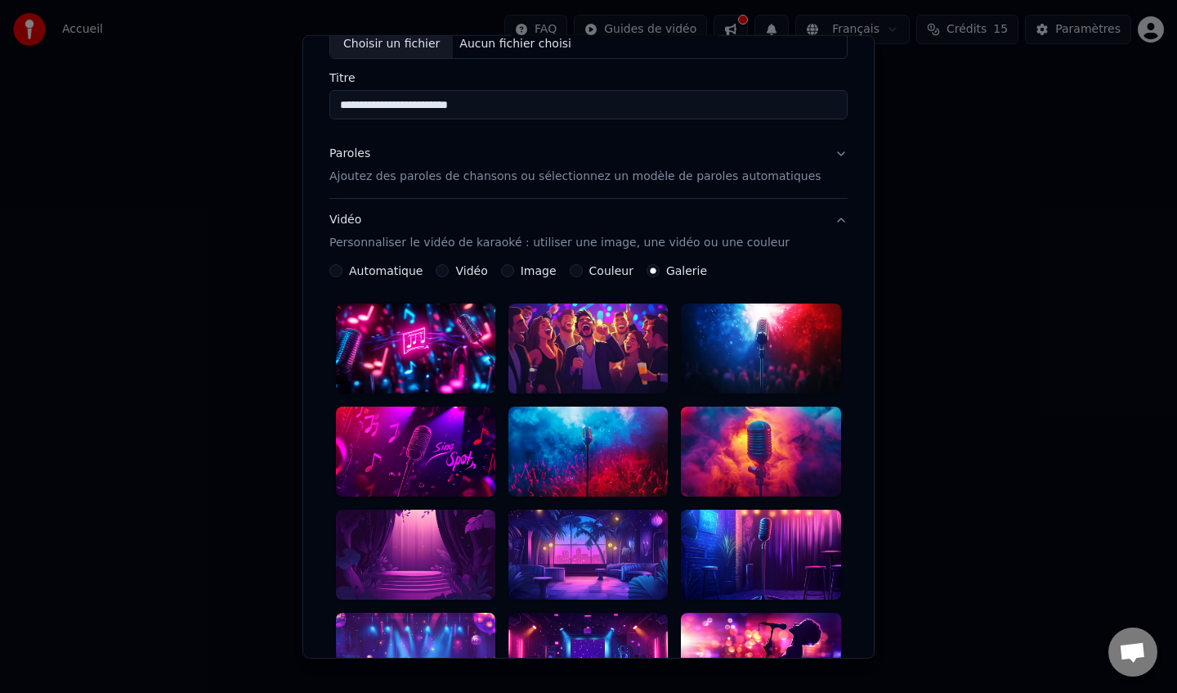
click at [412, 267] on label "Automatique" at bounding box center [386, 270] width 74 height 11
click at [343, 267] on button "Automatique" at bounding box center [336, 270] width 13 height 13
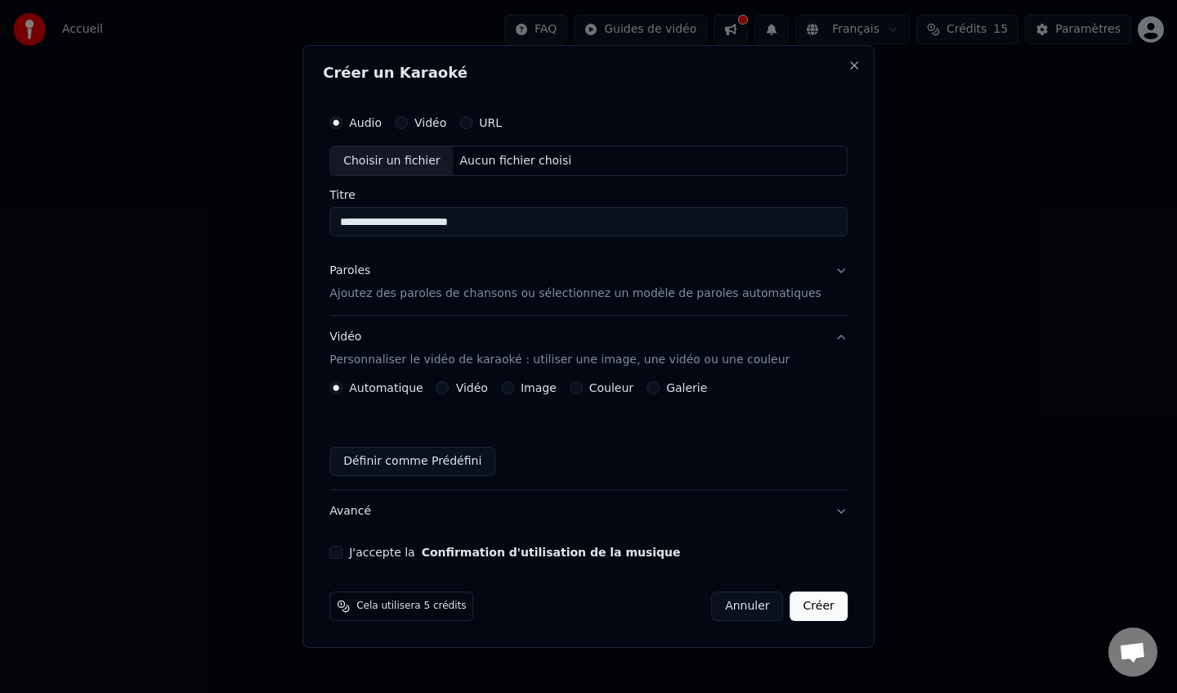
scroll to position [0, 0]
click at [528, 390] on div "Image" at bounding box center [529, 387] width 56 height 13
click at [534, 378] on button "Vidéo Personnaliser le vidéo de karaoké : utiliser une image, une vidéo ou une …" at bounding box center [589, 348] width 518 height 65
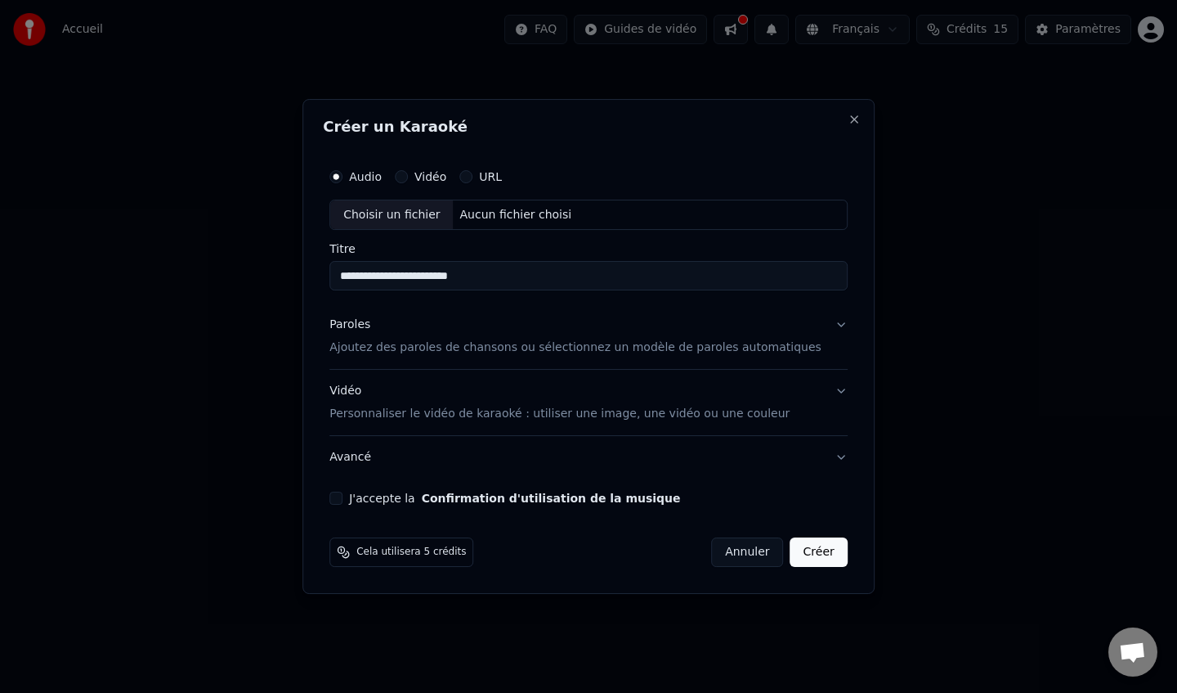
click at [522, 417] on p "Personnaliser le vidéo de karaoké : utiliser une image, une vidéo ou une couleur" at bounding box center [560, 414] width 460 height 16
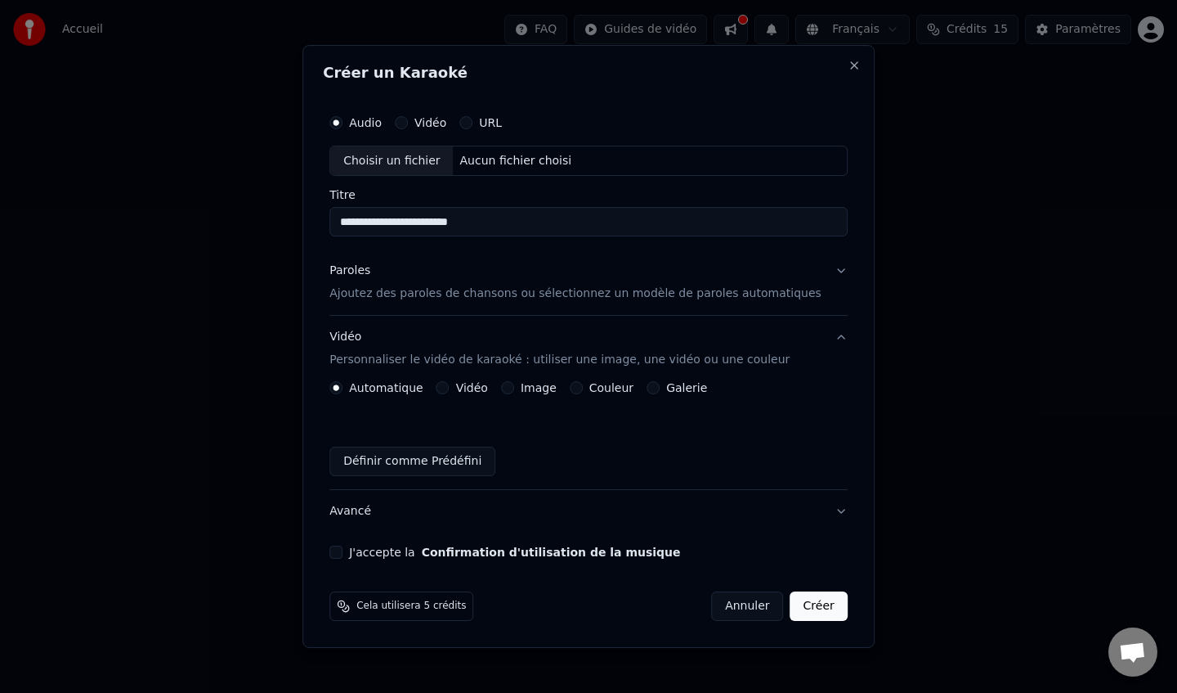
click at [514, 396] on div "Automatique Vidéo Image Couleur Galerie Définir comme Prédéfini" at bounding box center [589, 428] width 518 height 95
click at [517, 396] on div "Automatique Vidéo Image Couleur Galerie Définir comme Prédéfini" at bounding box center [589, 428] width 518 height 95
click at [514, 392] on button "Image" at bounding box center [507, 387] width 13 height 13
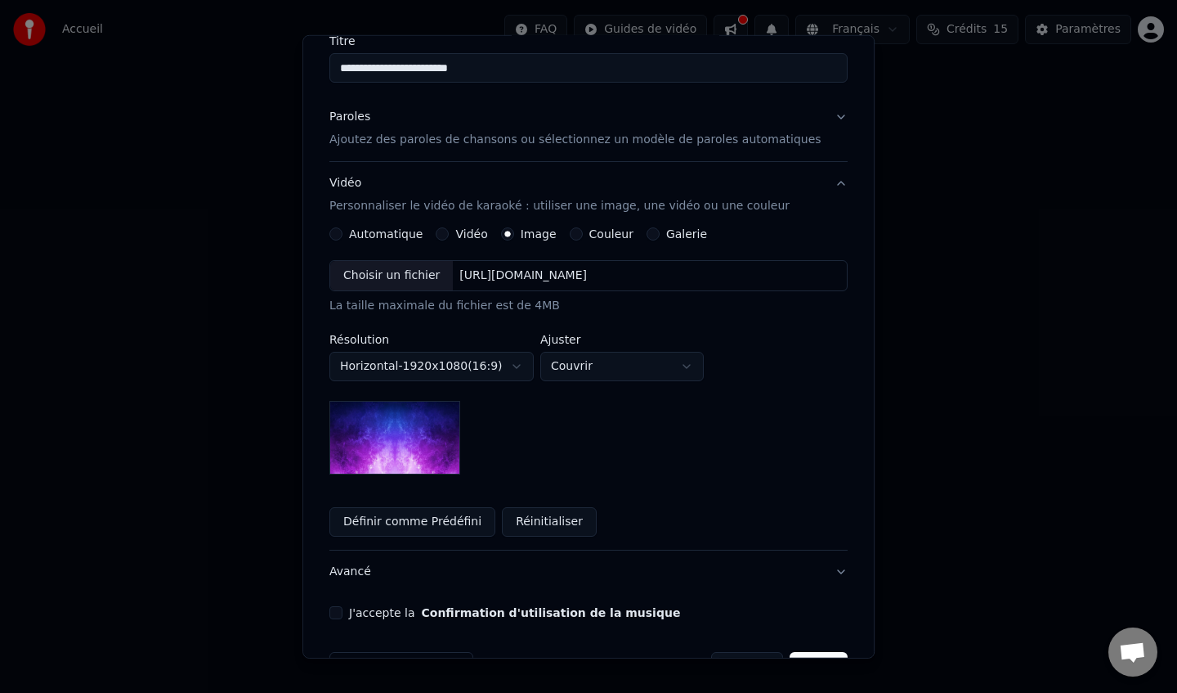
scroll to position [145, 0]
click at [526, 375] on body "**********" at bounding box center [588, 245] width 1177 height 491
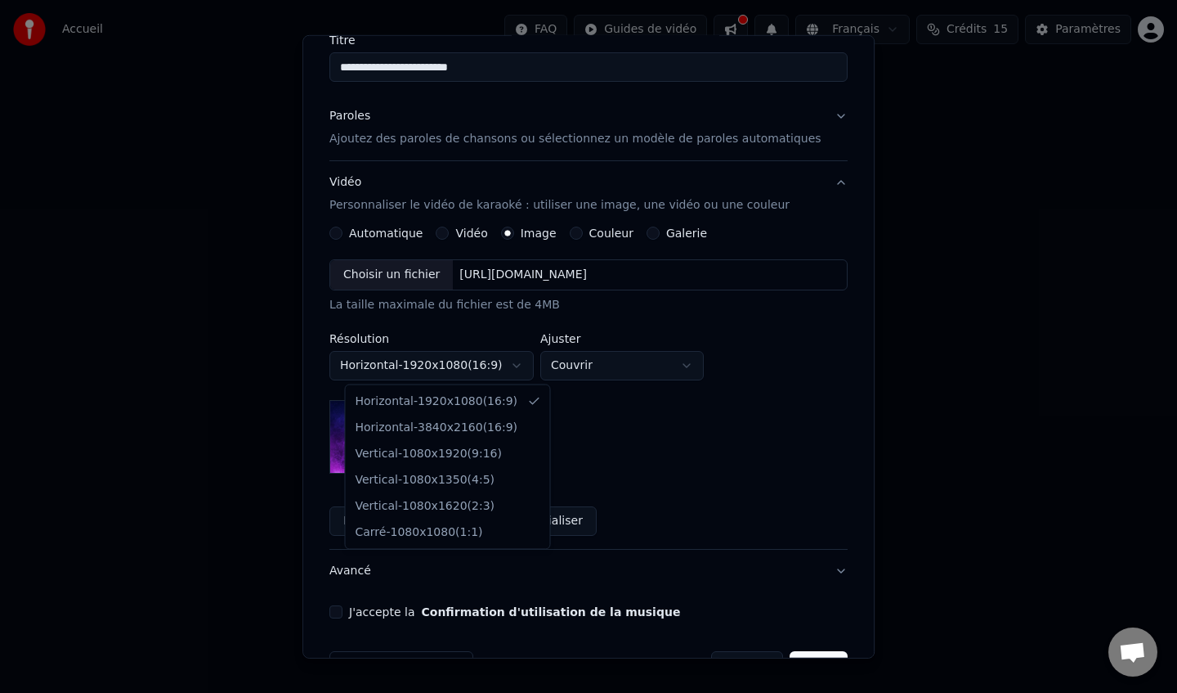
click at [526, 376] on body "**********" at bounding box center [588, 245] width 1177 height 491
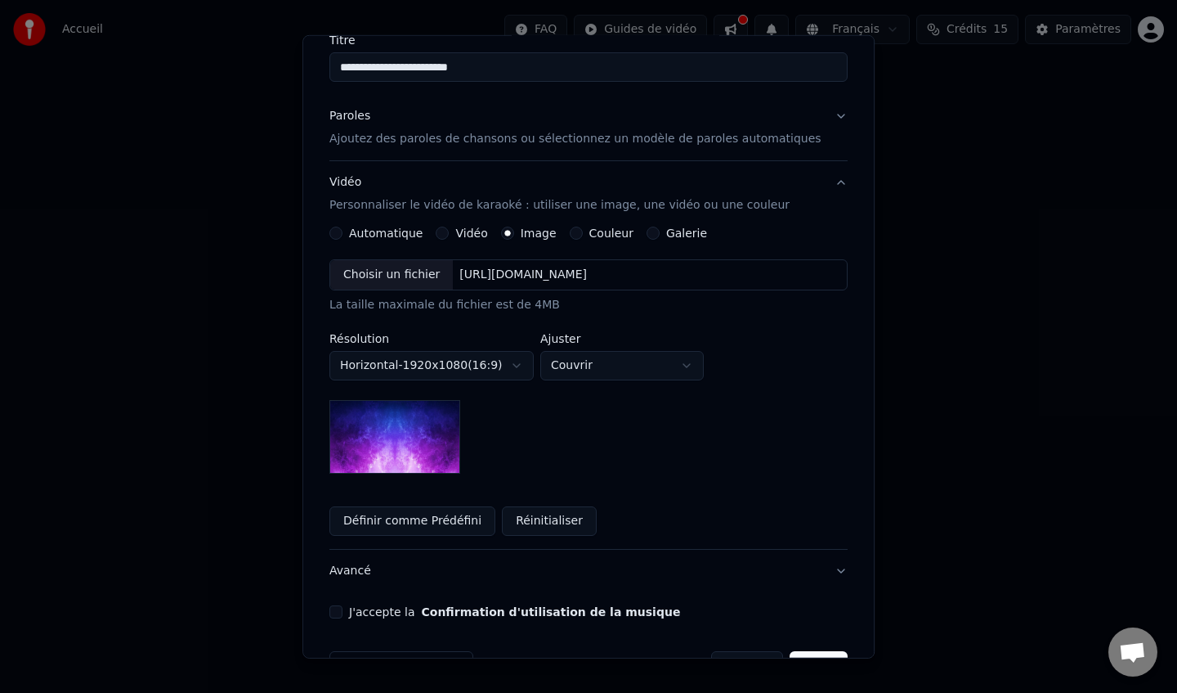
click at [471, 234] on label "Vidéo" at bounding box center [472, 232] width 32 height 11
click at [450, 234] on button "Vidéo" at bounding box center [443, 232] width 13 height 13
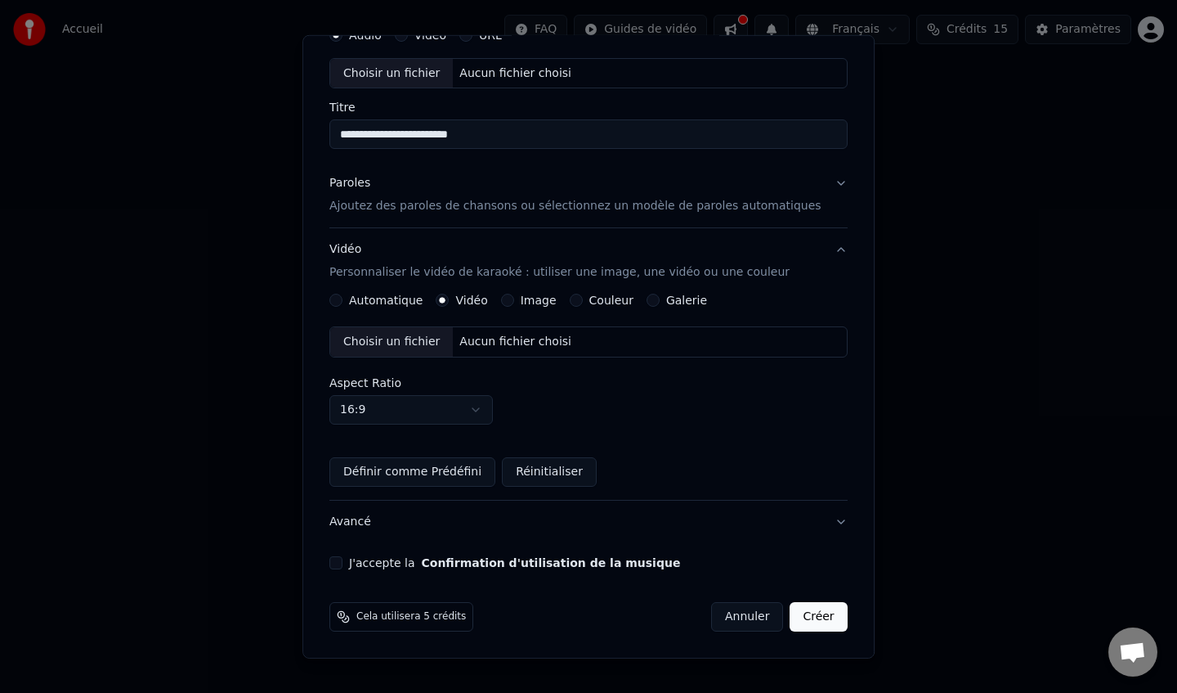
click at [392, 304] on label "Automatique" at bounding box center [386, 299] width 74 height 11
click at [343, 304] on button "Automatique" at bounding box center [336, 300] width 13 height 13
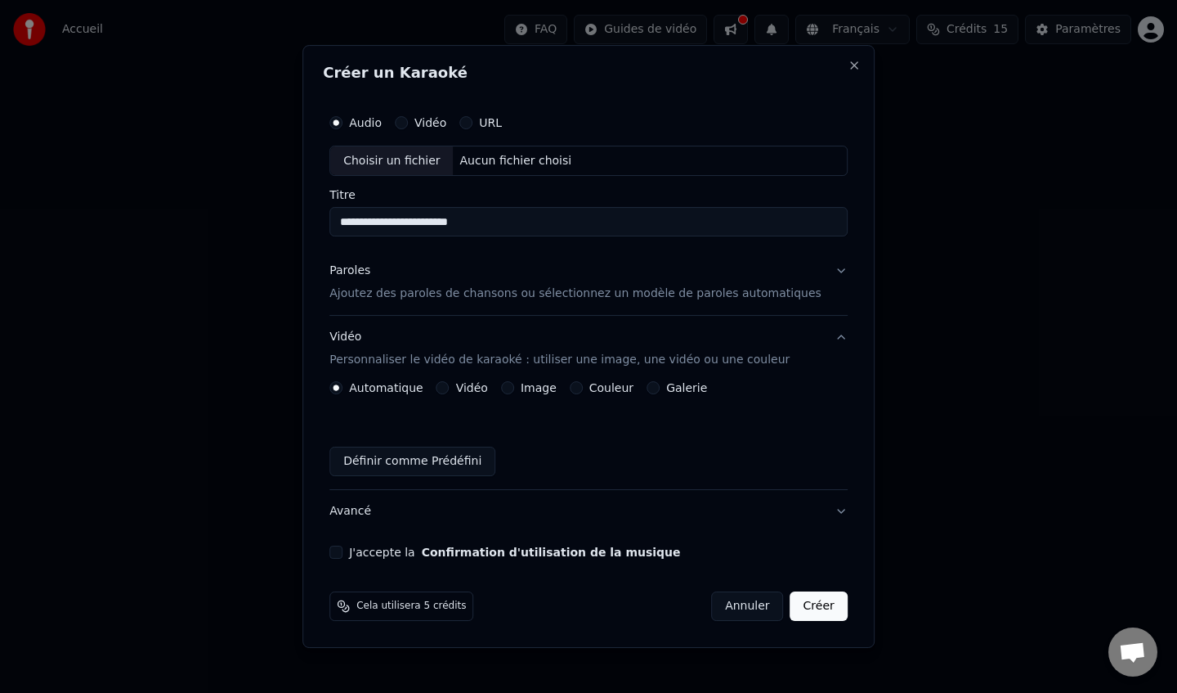
scroll to position [0, 0]
click at [434, 549] on label "J'accepte la Confirmation d'utilisation de la musique" at bounding box center [514, 551] width 331 height 11
click at [343, 549] on button "J'accepte la Confirmation d'utilisation de la musique" at bounding box center [336, 551] width 13 height 13
click at [490, 124] on div "URL" at bounding box center [481, 122] width 43 height 13
click at [473, 122] on button "URL" at bounding box center [466, 122] width 13 height 13
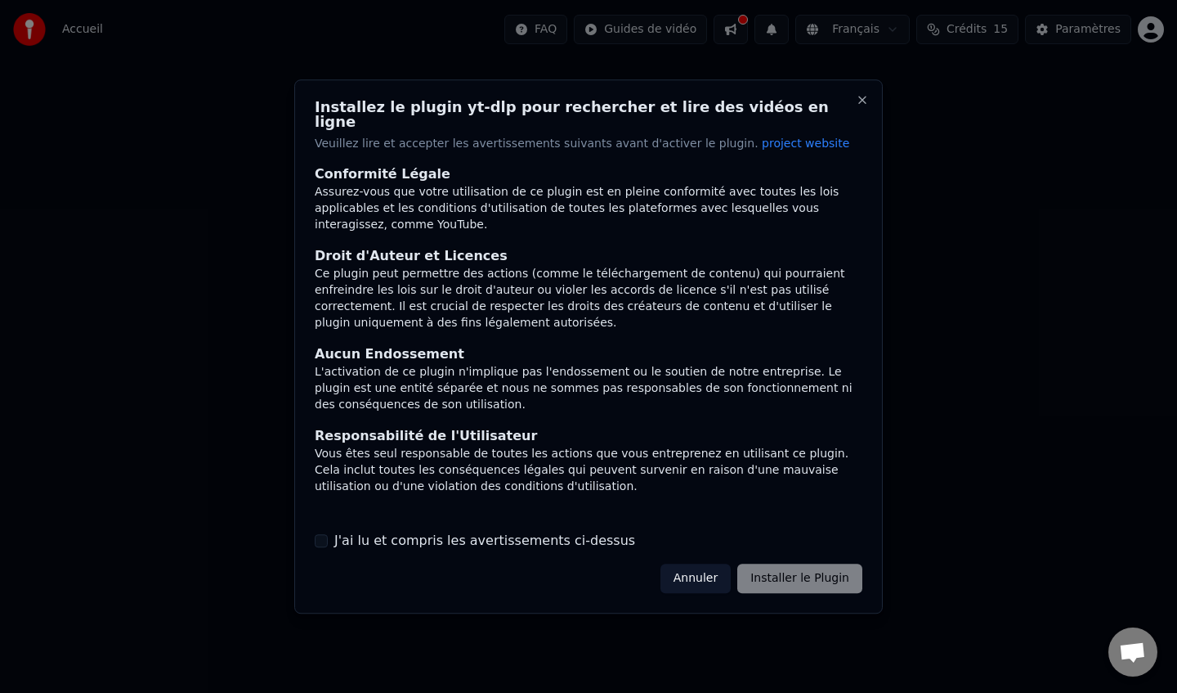
click at [783, 575] on div "Annuler Installer le Plugin" at bounding box center [762, 577] width 202 height 29
click at [720, 578] on button "Annuler" at bounding box center [696, 577] width 70 height 29
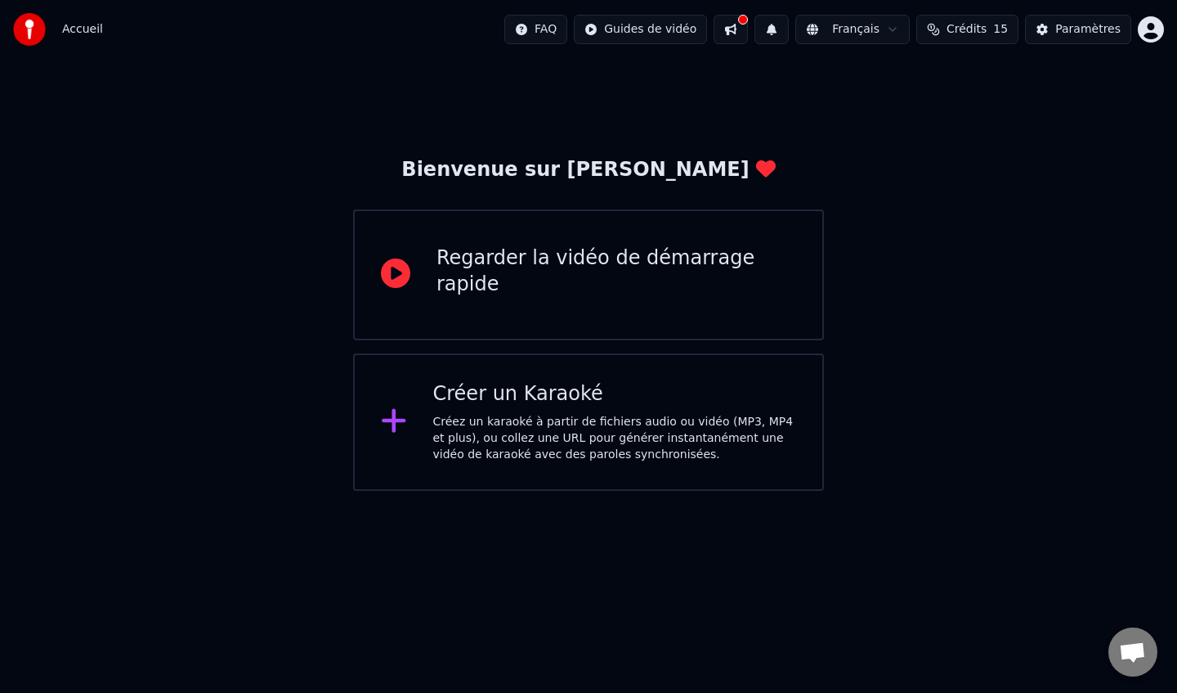
click at [638, 418] on div "Créez un karaoké à partir de fichiers audio ou vidéo (MP3, MP4 et plus), ou col…" at bounding box center [615, 438] width 364 height 49
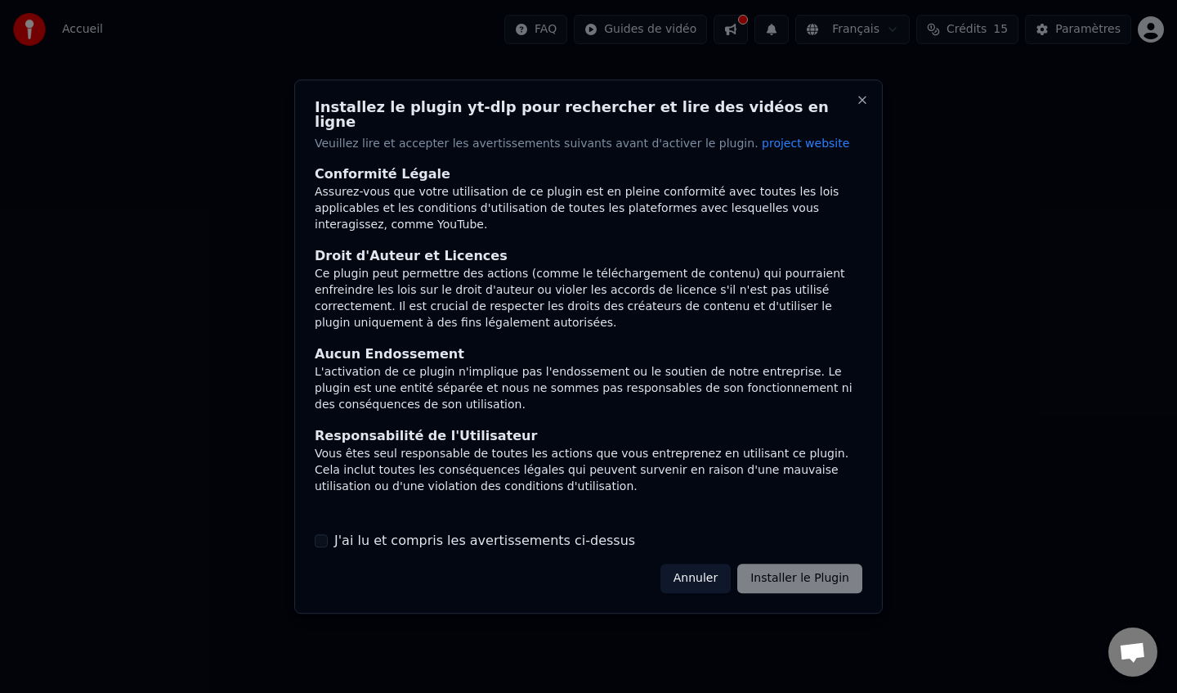
click at [466, 541] on label "J'ai lu et compris les avertissements ci-dessus" at bounding box center [484, 541] width 301 height 20
click at [328, 541] on button "J'ai lu et compris les avertissements ci-dessus" at bounding box center [321, 540] width 13 height 13
click at [793, 576] on button "Installer le Plugin" at bounding box center [800, 577] width 125 height 29
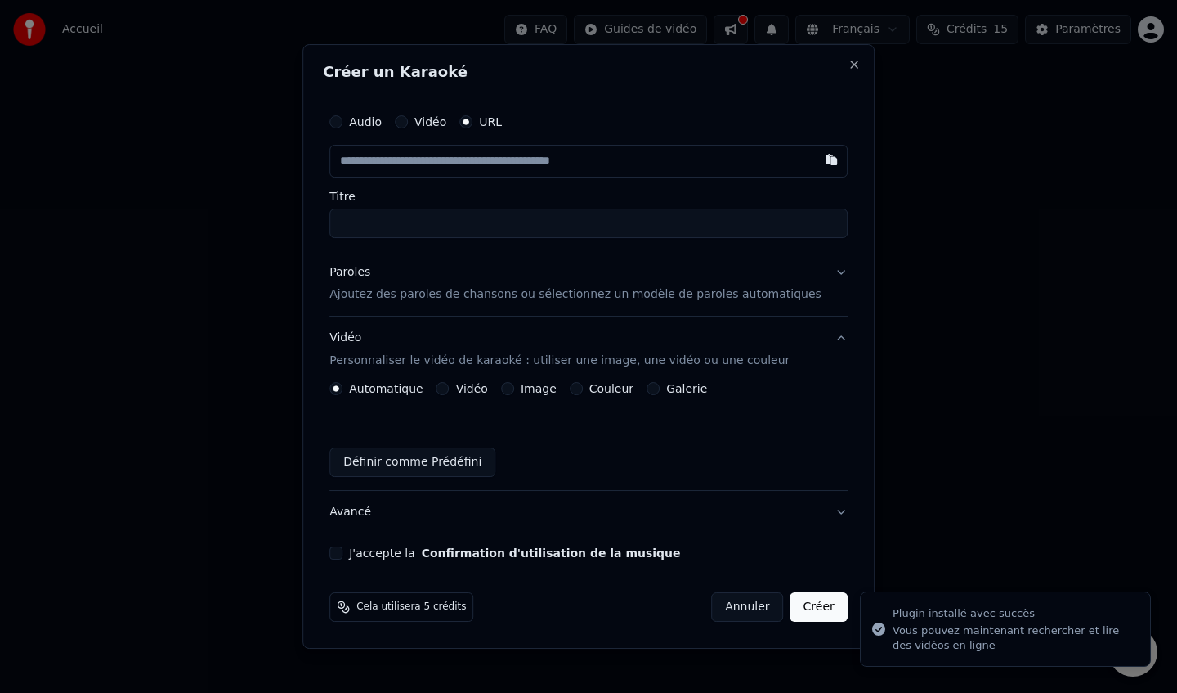
click at [496, 127] on label "URL" at bounding box center [490, 121] width 23 height 11
click at [473, 127] on button "URL" at bounding box center [466, 121] width 13 height 13
click at [504, 176] on input "text" at bounding box center [589, 161] width 518 height 33
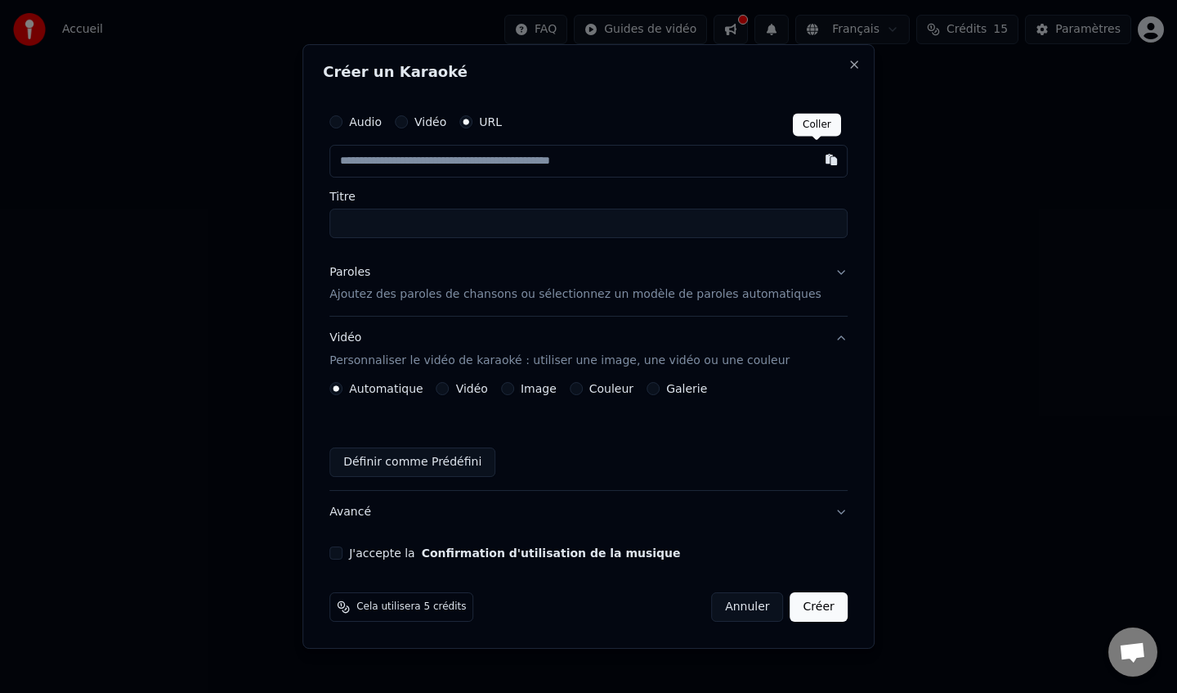
click at [821, 164] on button "button" at bounding box center [831, 159] width 33 height 29
type input "**********"
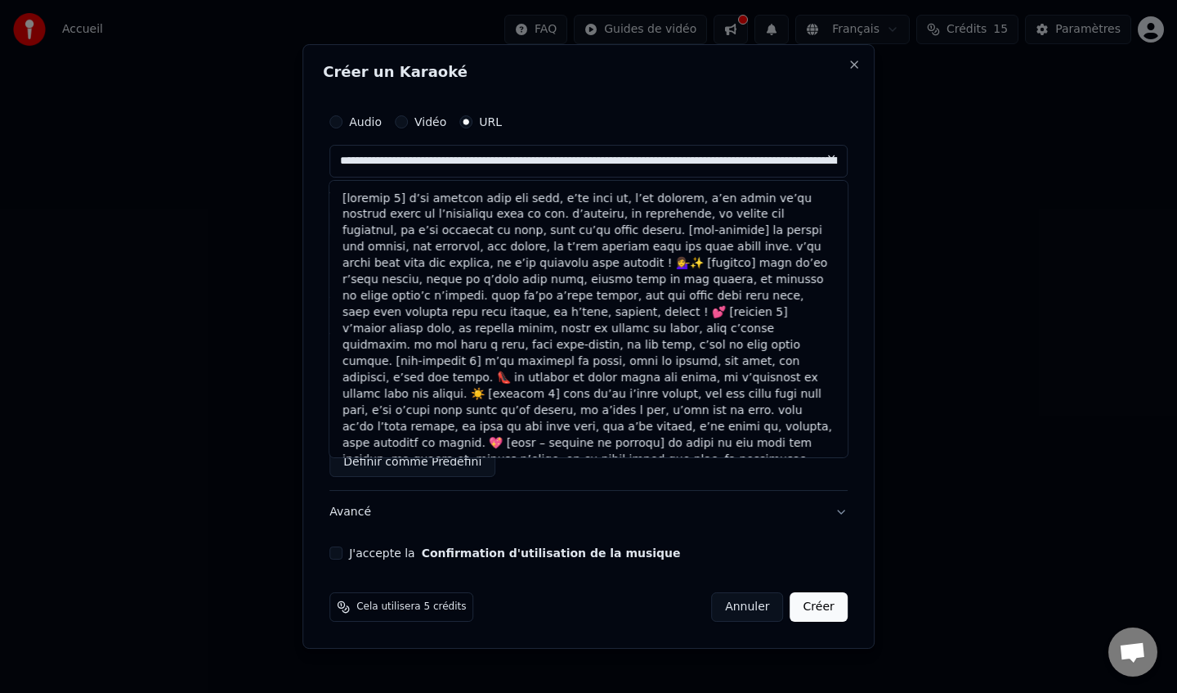
click at [821, 165] on button at bounding box center [831, 159] width 33 height 29
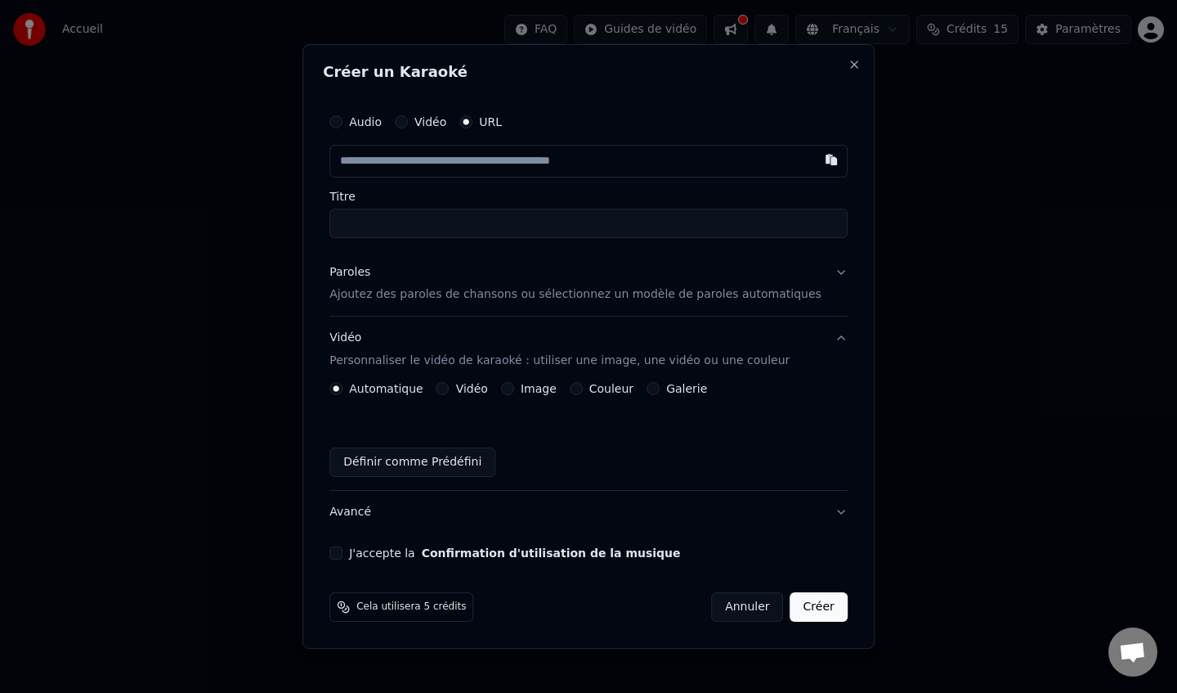
click at [605, 239] on div "Audio Vidéo URL Titre Paroles Ajoutez des paroles de chansons ou sélectionnez u…" at bounding box center [588, 333] width 531 height 468
click at [621, 231] on input "Titre" at bounding box center [589, 223] width 518 height 29
click at [511, 300] on p "Ajoutez des paroles de chansons ou sélectionnez un modèle de paroles automatiqu…" at bounding box center [576, 295] width 492 height 16
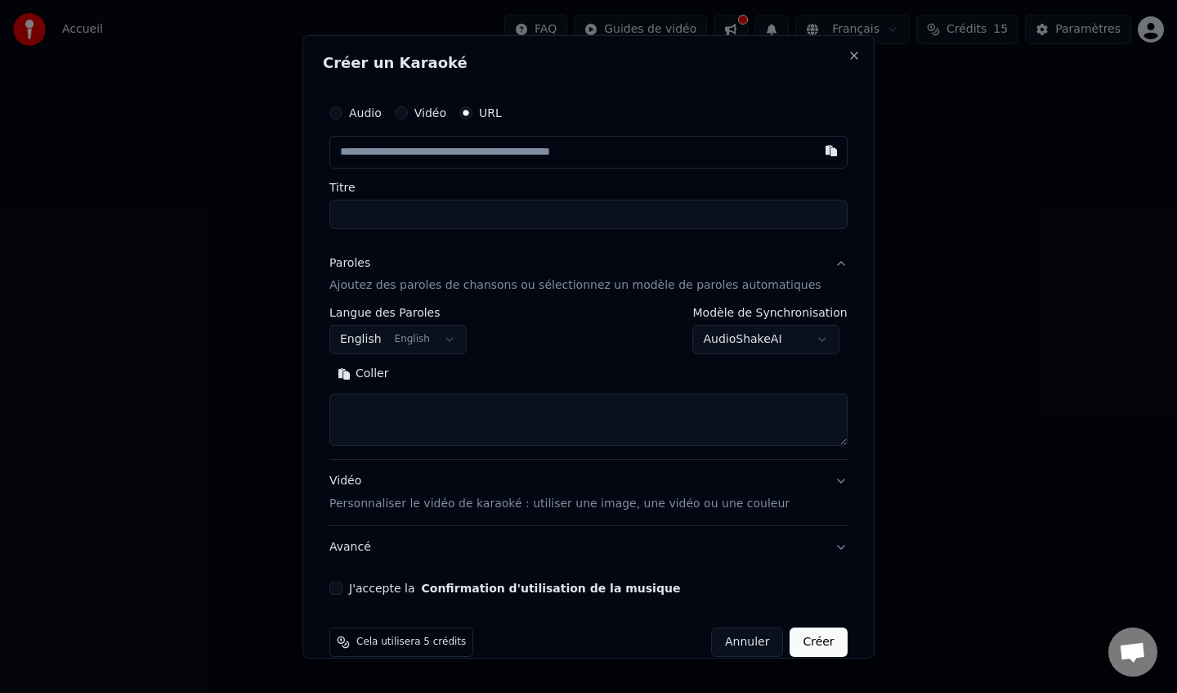
click at [491, 410] on textarea at bounding box center [589, 419] width 518 height 52
click at [449, 347] on button "English English" at bounding box center [398, 339] width 137 height 29
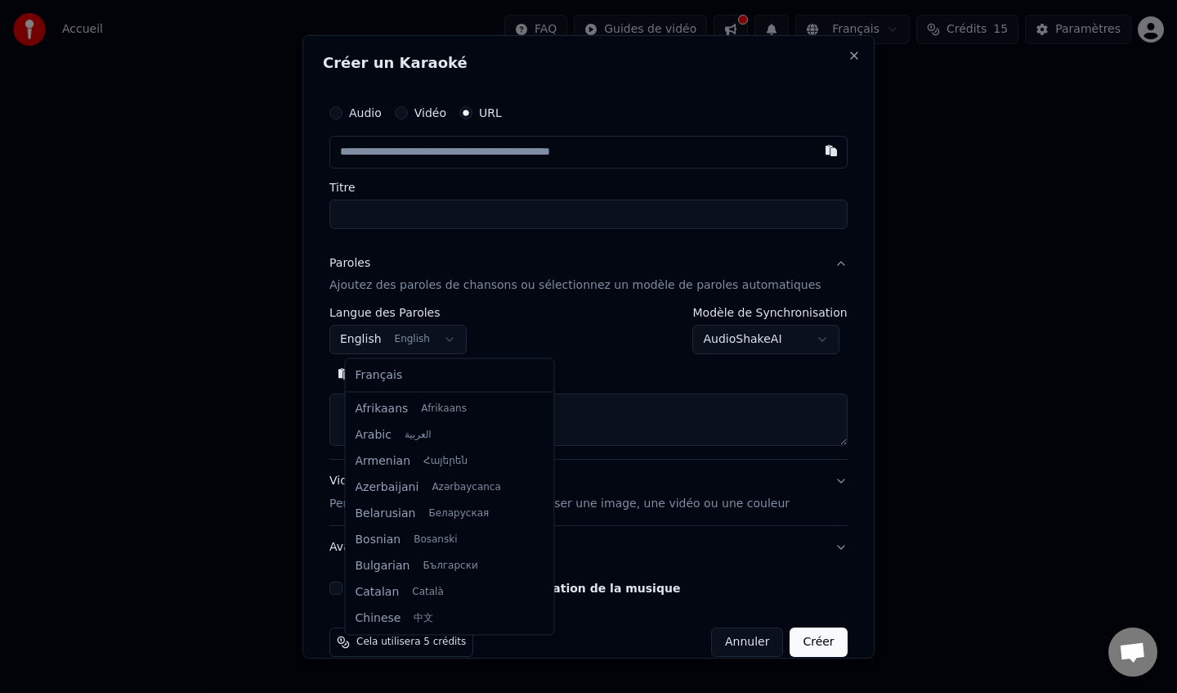
scroll to position [131, 0]
select select "**"
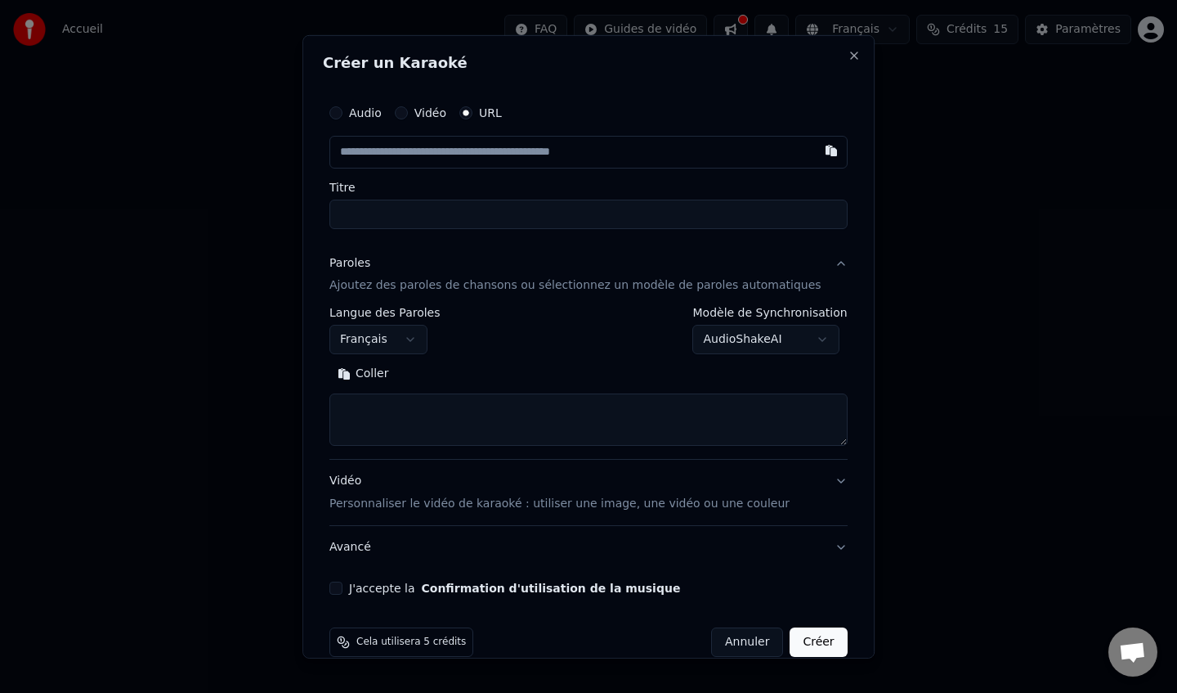
click at [421, 430] on textarea at bounding box center [589, 419] width 518 height 52
click at [509, 152] on input "text" at bounding box center [589, 151] width 518 height 33
paste input "**********"
type input "**********"
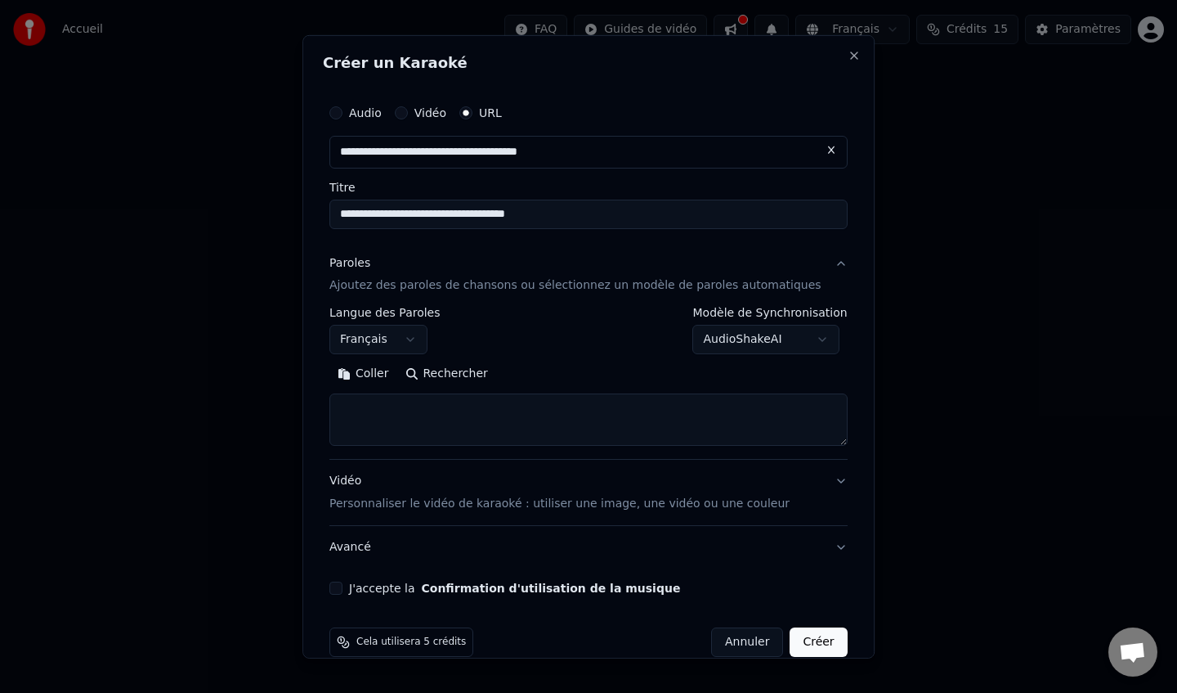
type input "**********"
click at [447, 414] on textarea at bounding box center [589, 419] width 518 height 52
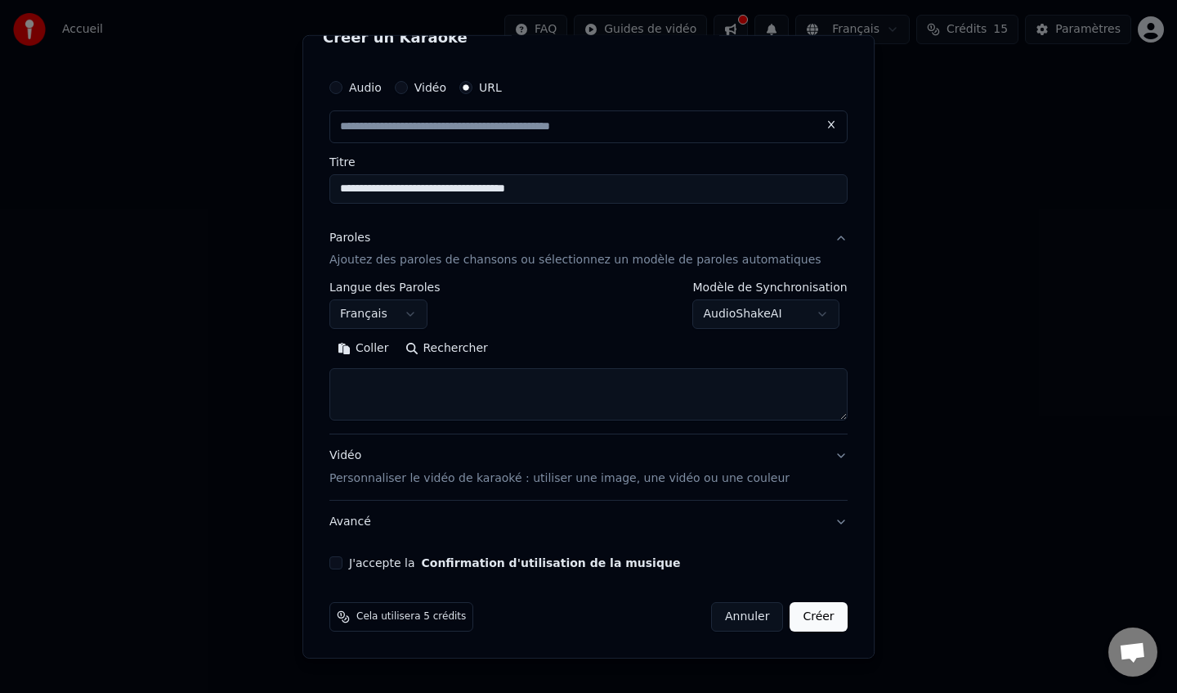
click at [447, 415] on textarea at bounding box center [589, 394] width 518 height 52
paste textarea "**********"
type input "**********"
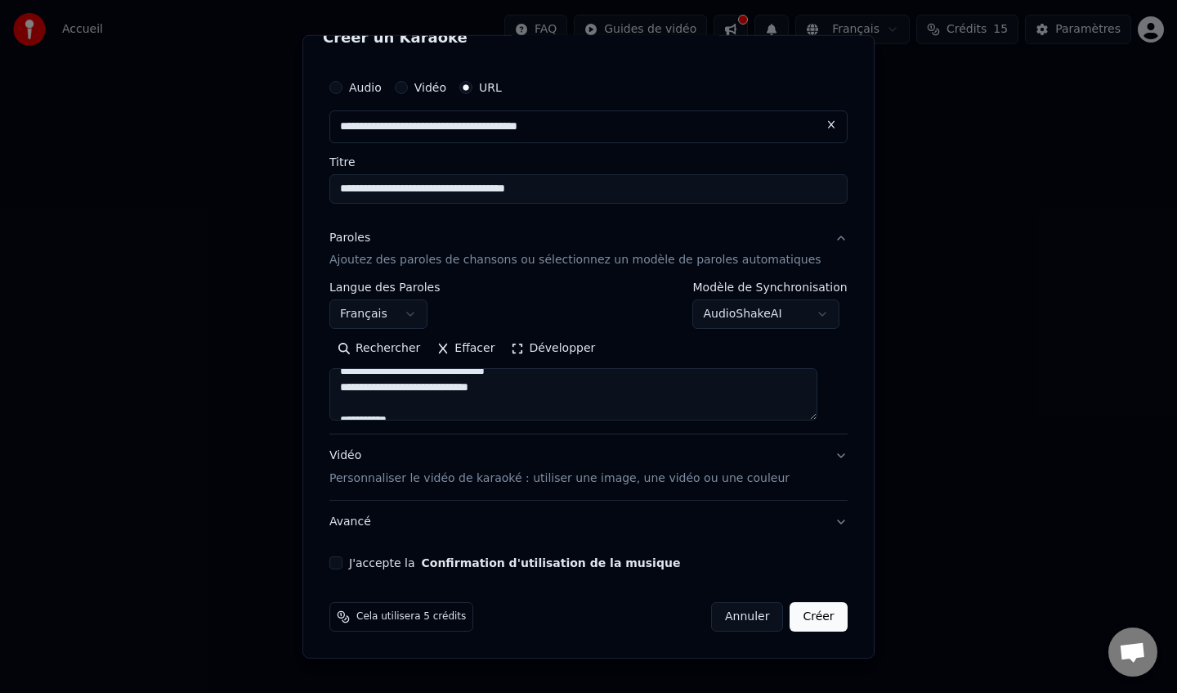
scroll to position [0, 0]
click at [468, 391] on textarea at bounding box center [574, 394] width 488 height 52
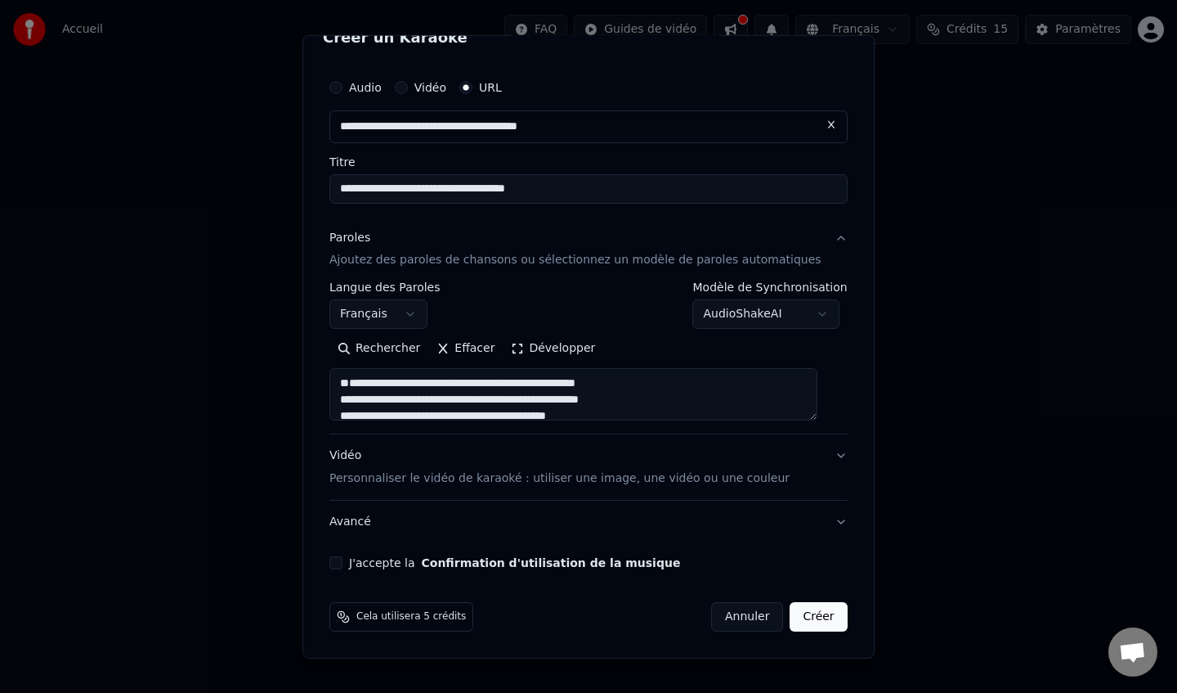
click at [356, 409] on textarea at bounding box center [574, 394] width 488 height 52
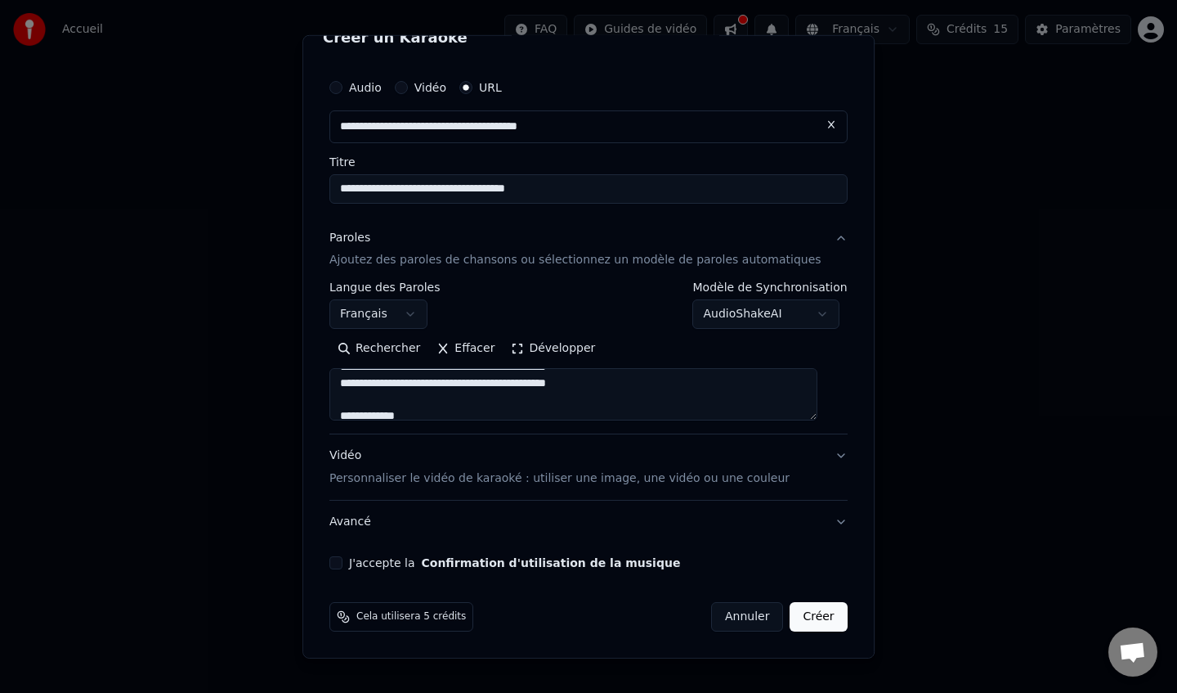
scroll to position [80, 0]
click at [367, 396] on textarea at bounding box center [574, 394] width 488 height 52
click at [575, 392] on textarea at bounding box center [574, 394] width 488 height 52
click at [496, 399] on textarea at bounding box center [574, 394] width 488 height 52
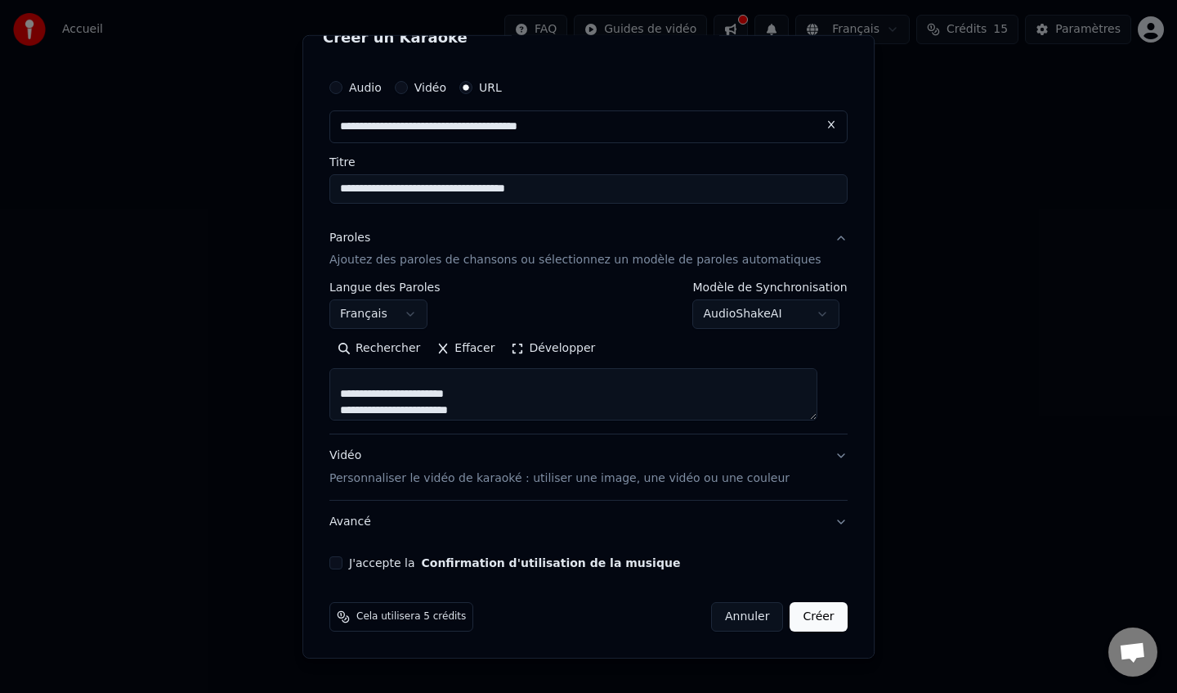
click at [418, 374] on textarea at bounding box center [574, 394] width 488 height 52
click at [531, 379] on textarea at bounding box center [574, 394] width 488 height 52
click at [439, 390] on textarea at bounding box center [574, 394] width 488 height 52
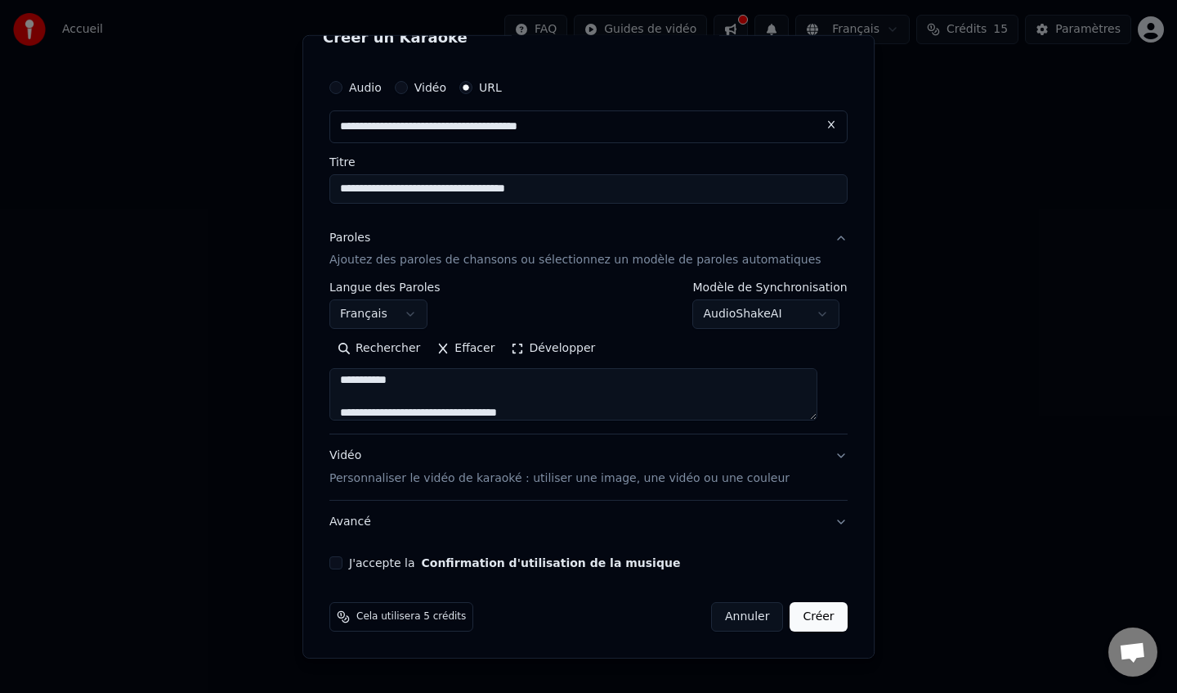
drag, startPoint x: 424, startPoint y: 379, endPoint x: 345, endPoint y: 379, distance: 78.5
click at [345, 379] on textarea at bounding box center [574, 394] width 488 height 52
click at [433, 414] on textarea at bounding box center [574, 394] width 488 height 52
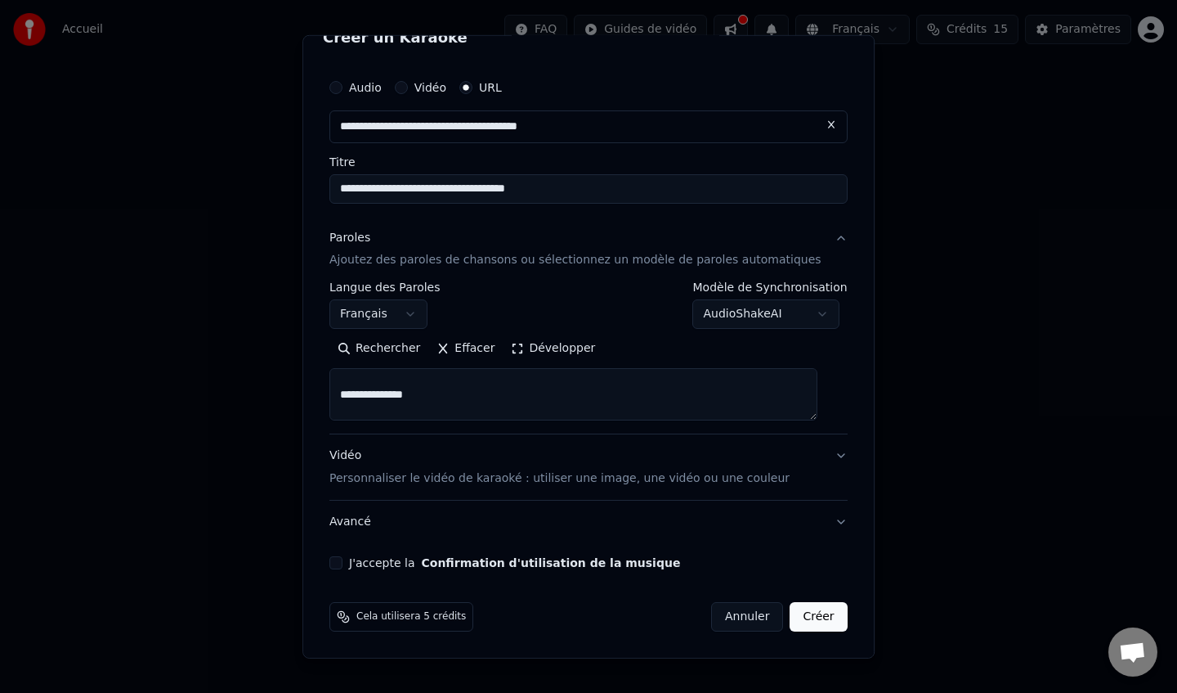
drag, startPoint x: 453, startPoint y: 402, endPoint x: 339, endPoint y: 394, distance: 114.8
click at [339, 397] on div "**********" at bounding box center [588, 320] width 531 height 512
click at [376, 393] on textarea at bounding box center [574, 394] width 488 height 52
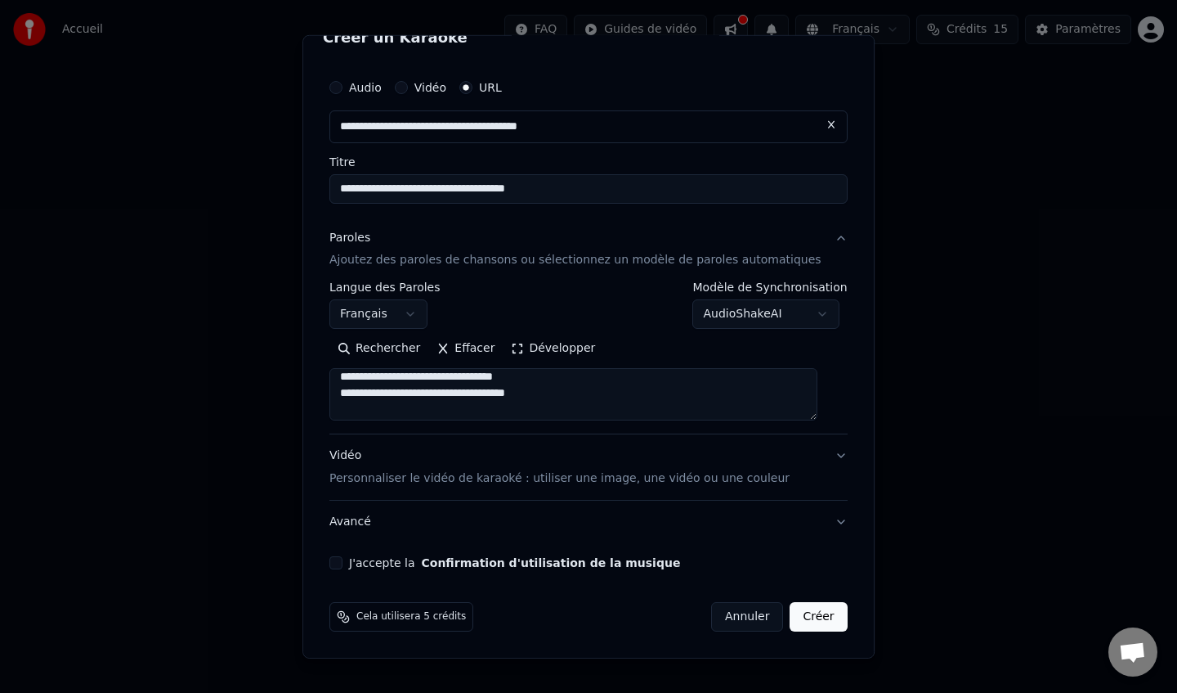
scroll to position [398, 0]
click at [578, 390] on textarea at bounding box center [574, 394] width 488 height 52
click at [575, 378] on textarea at bounding box center [574, 394] width 488 height 52
drag, startPoint x: 403, startPoint y: 410, endPoint x: 369, endPoint y: 410, distance: 34.4
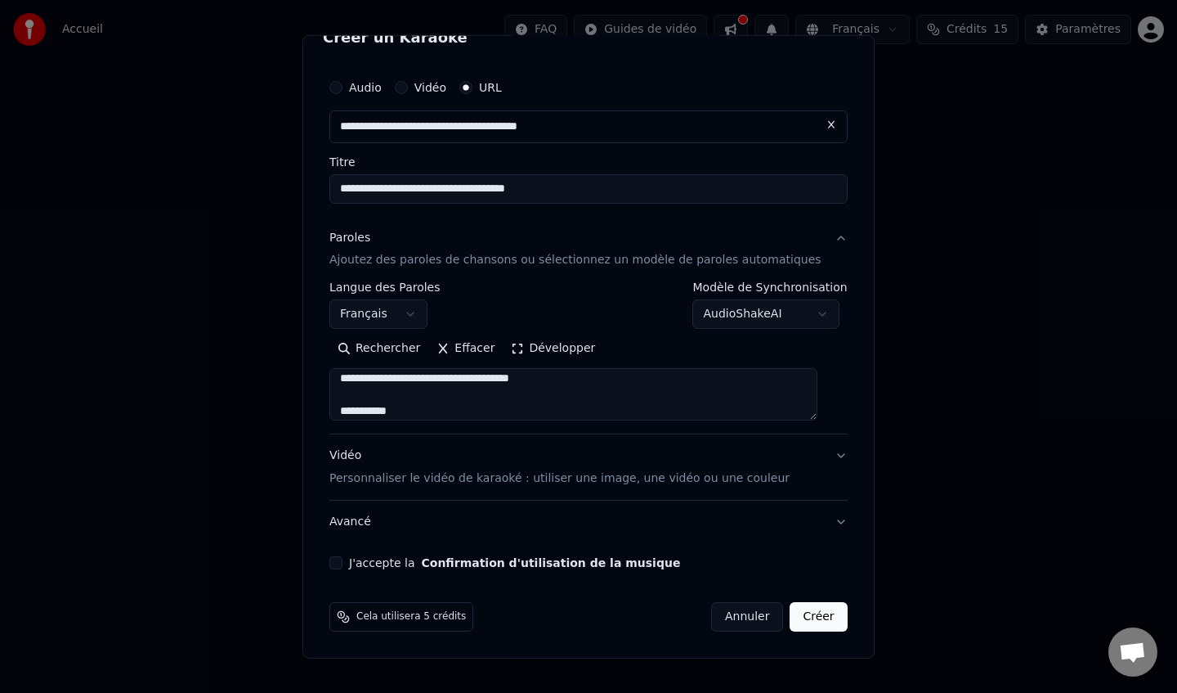
click at [369, 410] on textarea at bounding box center [574, 394] width 488 height 52
click at [414, 410] on textarea at bounding box center [574, 394] width 488 height 52
click at [556, 378] on textarea at bounding box center [574, 394] width 488 height 52
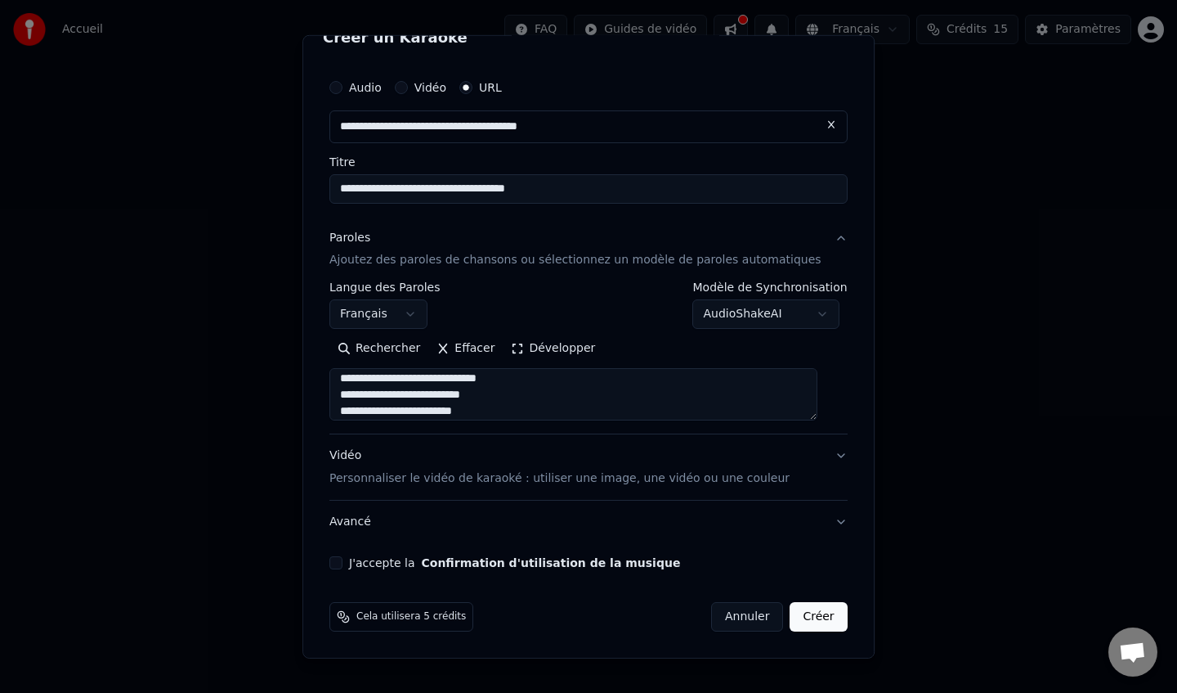
drag, startPoint x: 503, startPoint y: 415, endPoint x: 382, endPoint y: 415, distance: 121.0
click at [382, 415] on textarea at bounding box center [574, 394] width 488 height 52
click at [400, 381] on textarea at bounding box center [574, 394] width 488 height 52
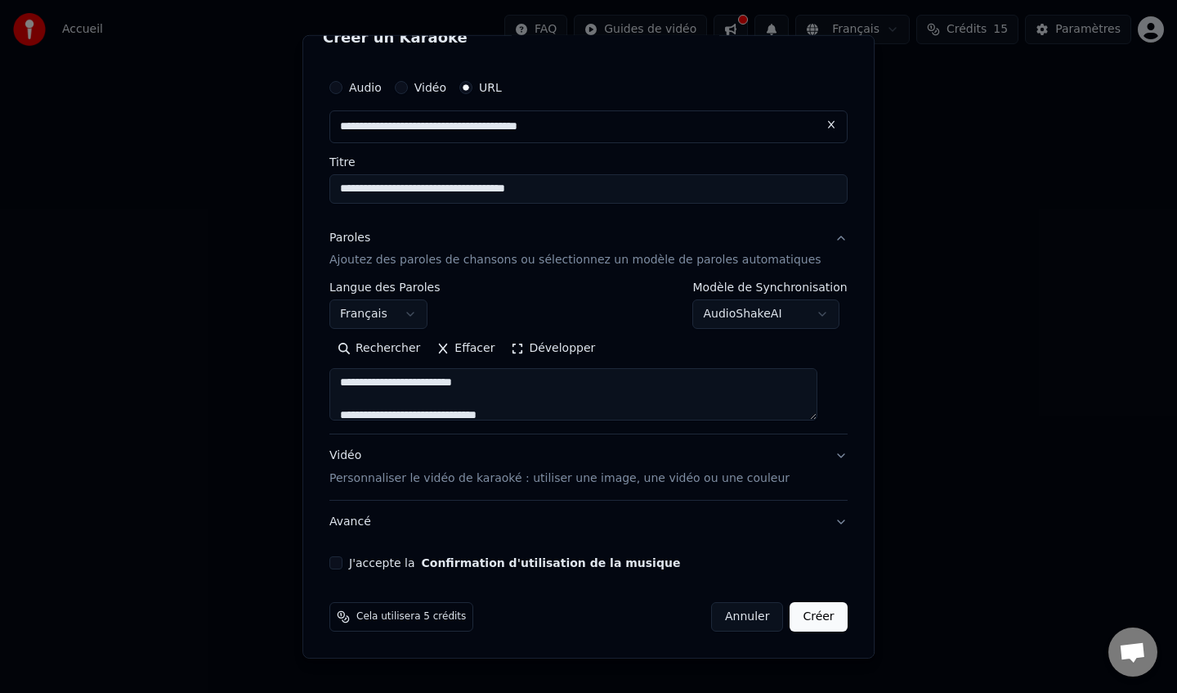
click at [400, 381] on textarea at bounding box center [574, 394] width 488 height 52
click at [522, 384] on textarea at bounding box center [574, 394] width 488 height 52
click at [490, 377] on textarea at bounding box center [574, 394] width 488 height 52
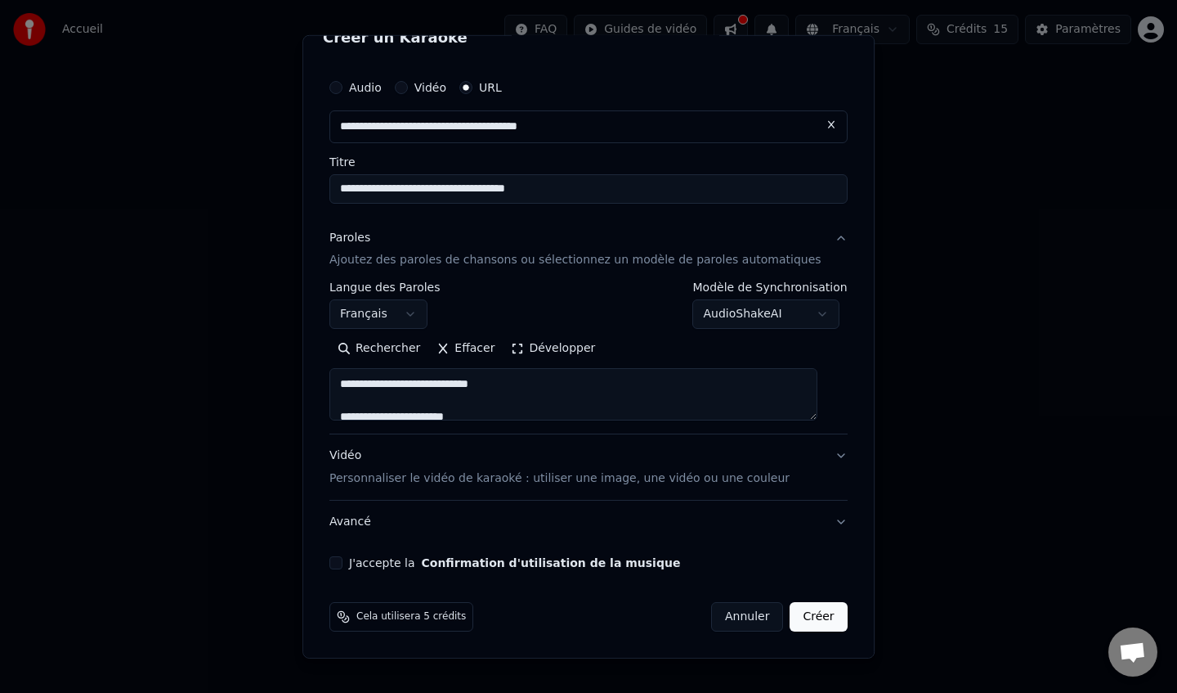
click at [489, 377] on textarea at bounding box center [574, 394] width 488 height 52
click at [518, 400] on textarea at bounding box center [574, 394] width 488 height 52
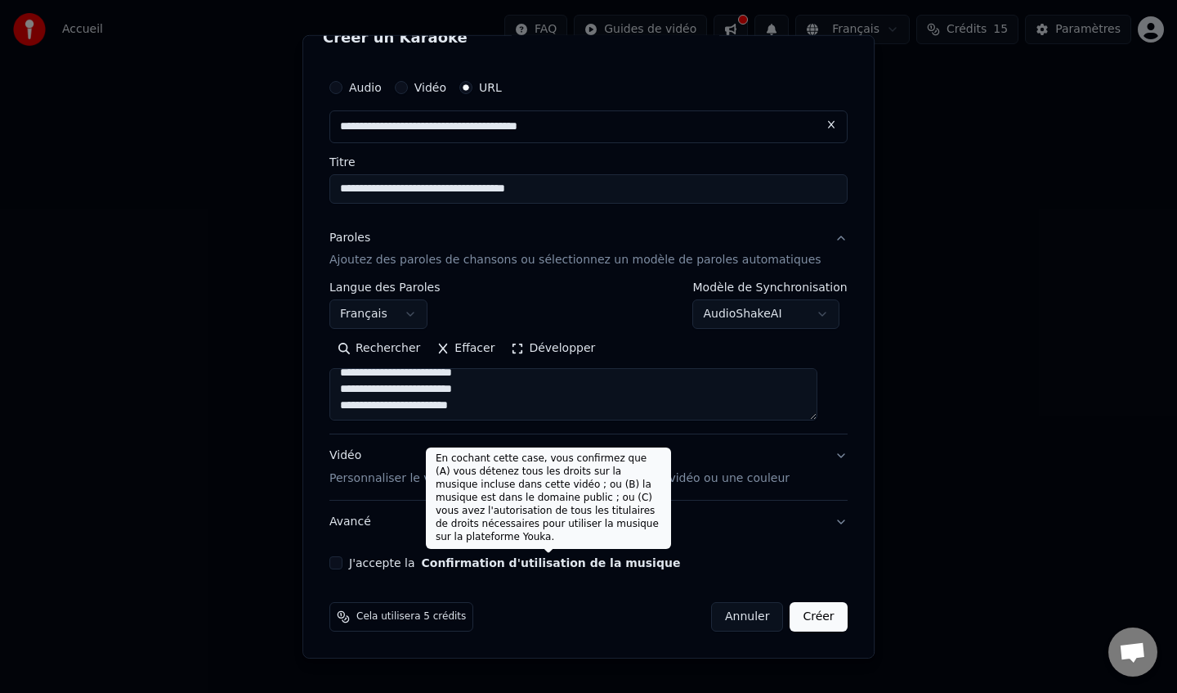
type textarea "**********"
click at [539, 563] on button "Confirmation d'utilisation de la musique" at bounding box center [551, 562] width 259 height 11
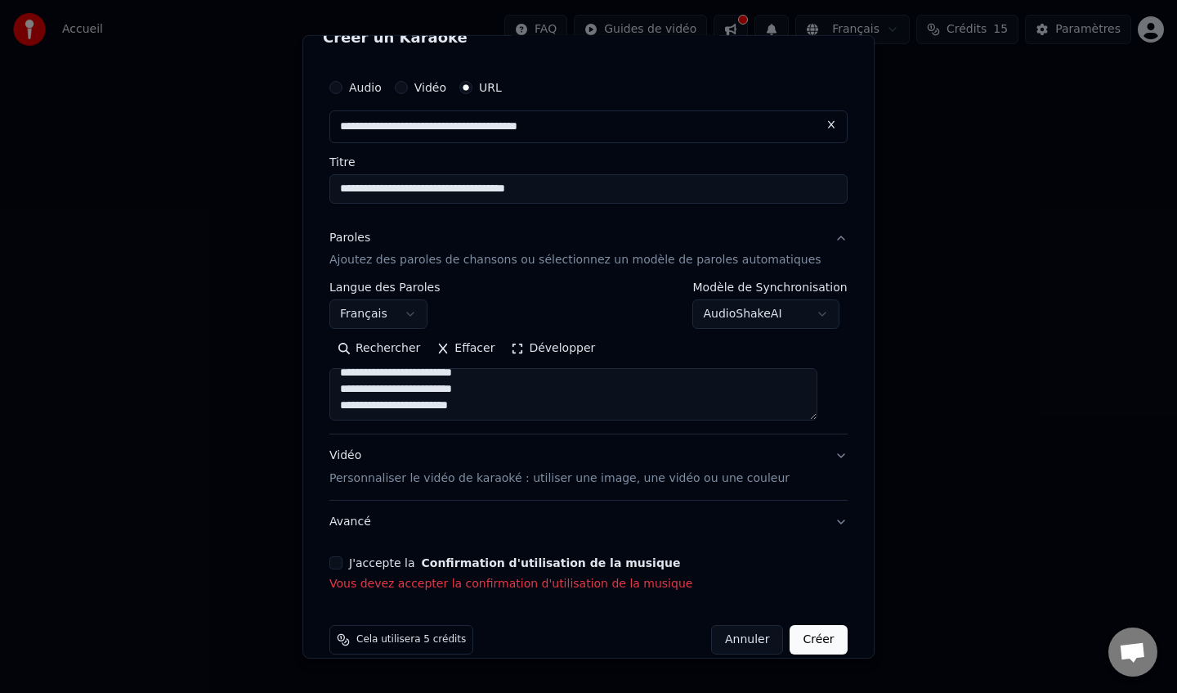
click at [343, 563] on button "J'accepte la Confirmation d'utilisation de la musique" at bounding box center [336, 562] width 13 height 13
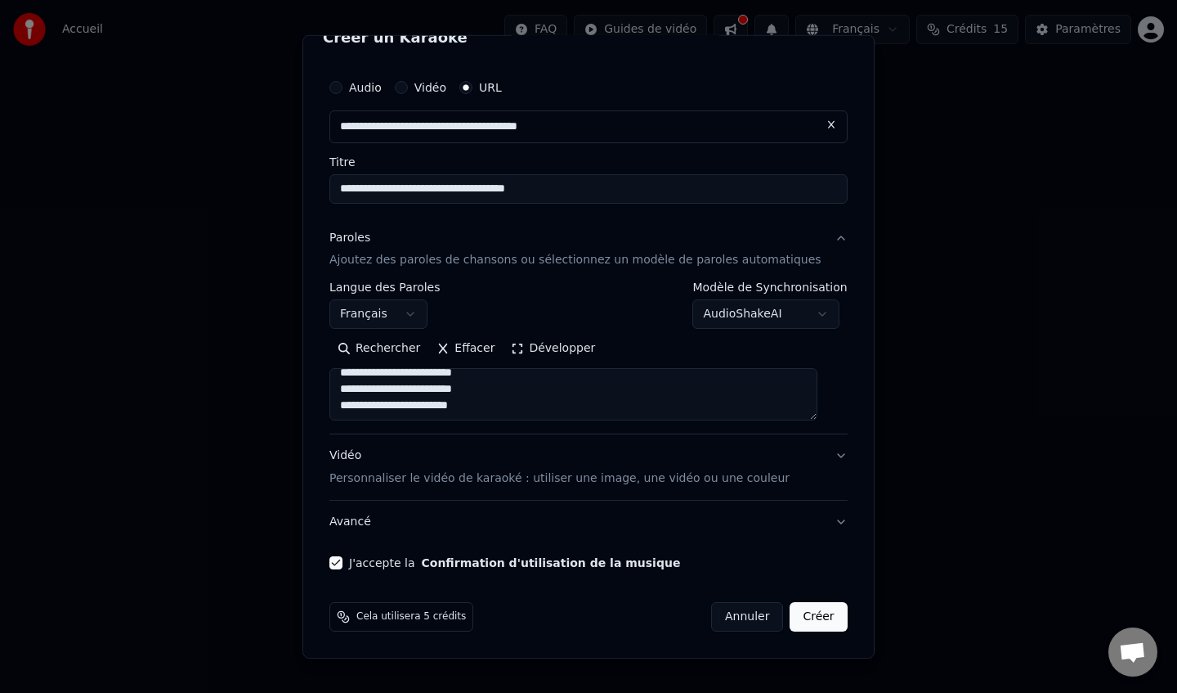
click at [821, 617] on button "Créer" at bounding box center [819, 616] width 57 height 29
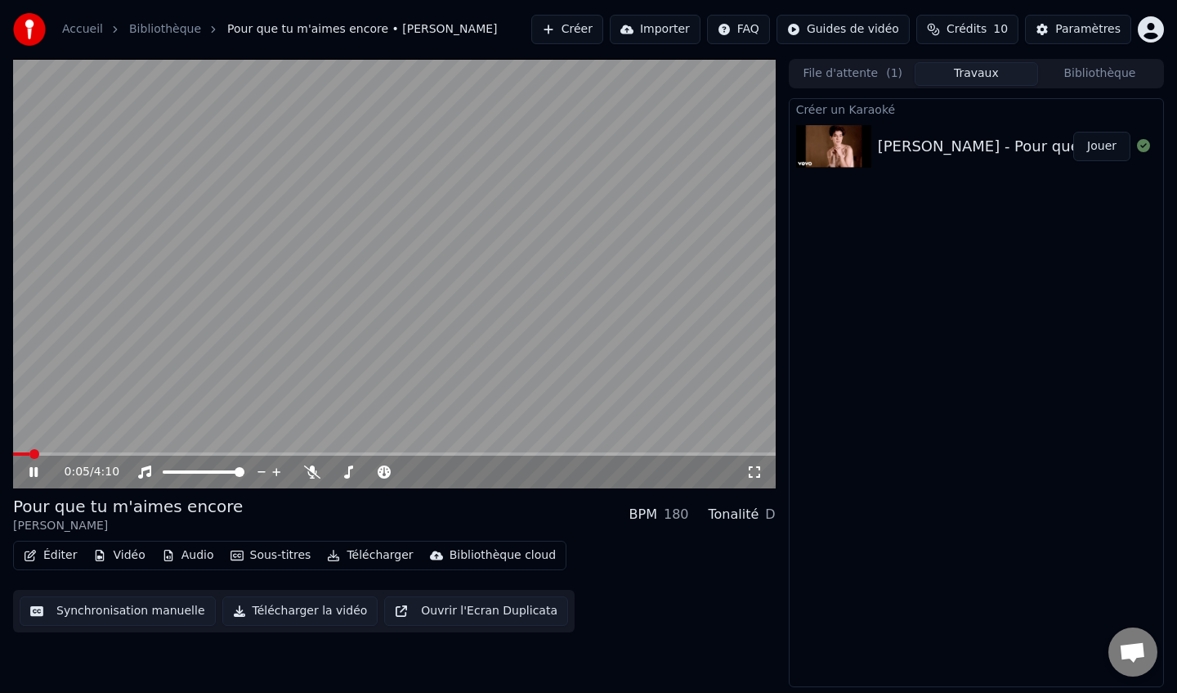
click at [568, 360] on video at bounding box center [394, 273] width 763 height 429
click at [509, 371] on video at bounding box center [394, 273] width 763 height 429
click at [470, 302] on video at bounding box center [394, 273] width 763 height 429
